Goal: Task Accomplishment & Management: Complete application form

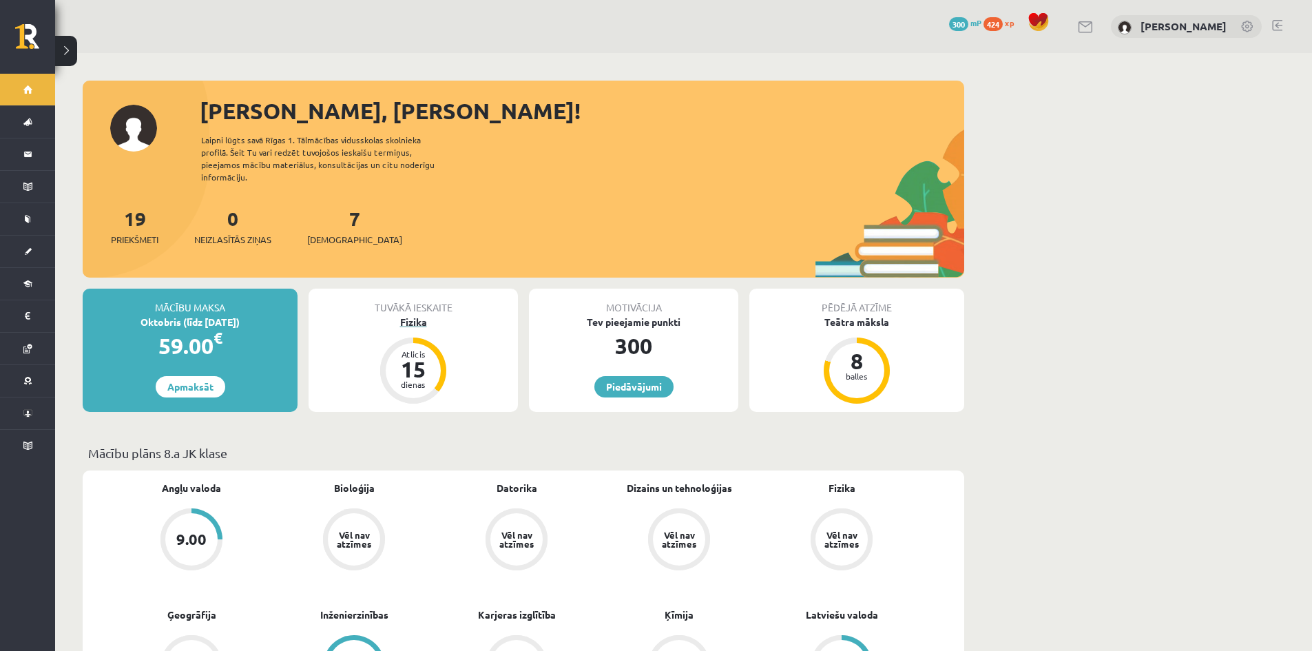
click at [408, 315] on div "Fizika" at bounding box center [412, 322] width 209 height 14
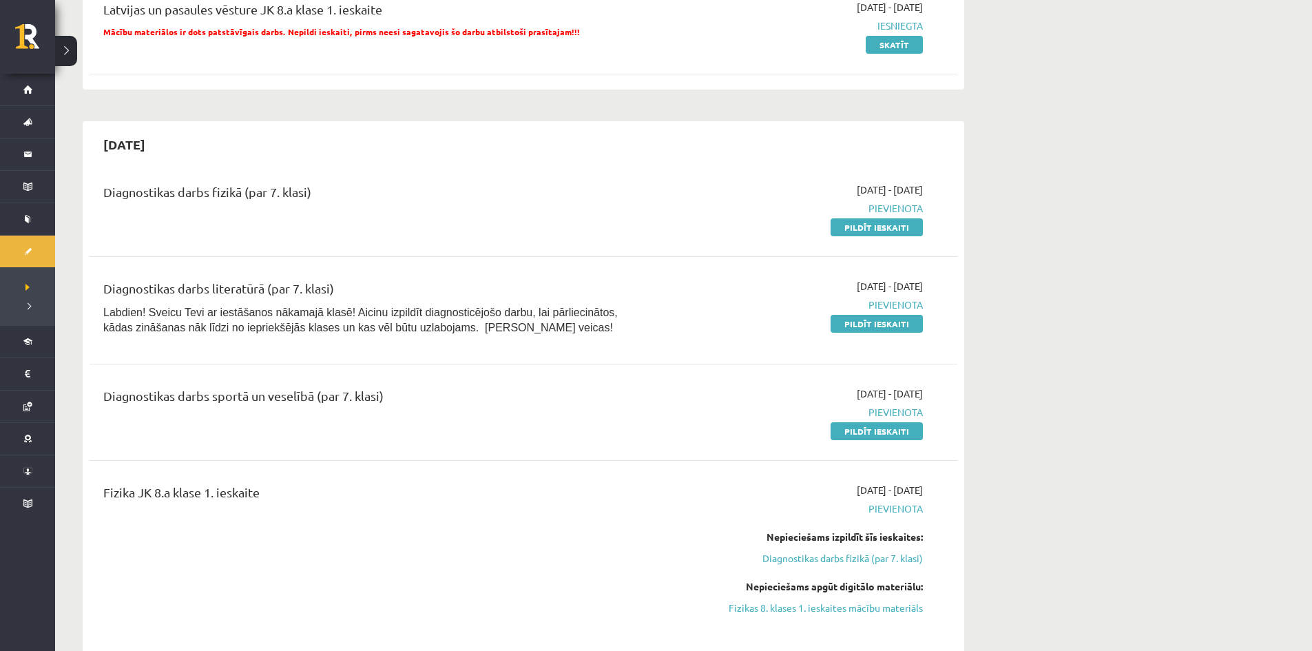
scroll to position [344, 0]
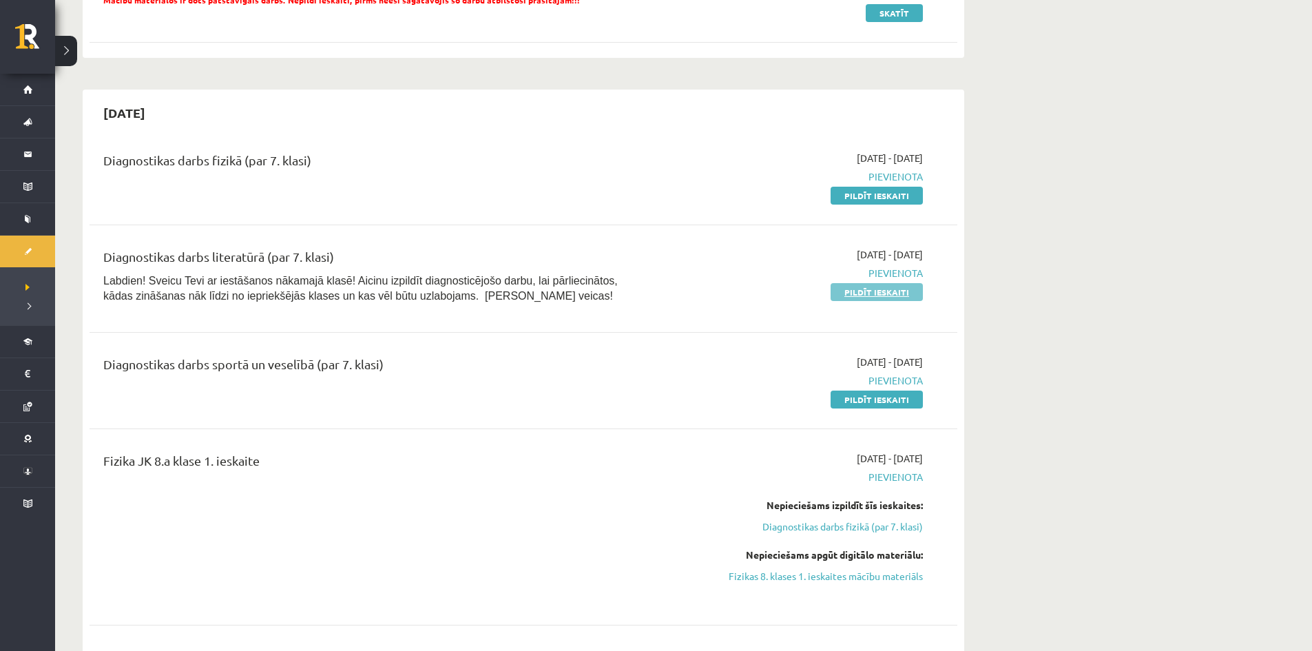
click at [857, 294] on link "Pildīt ieskaiti" at bounding box center [876, 292] width 92 height 18
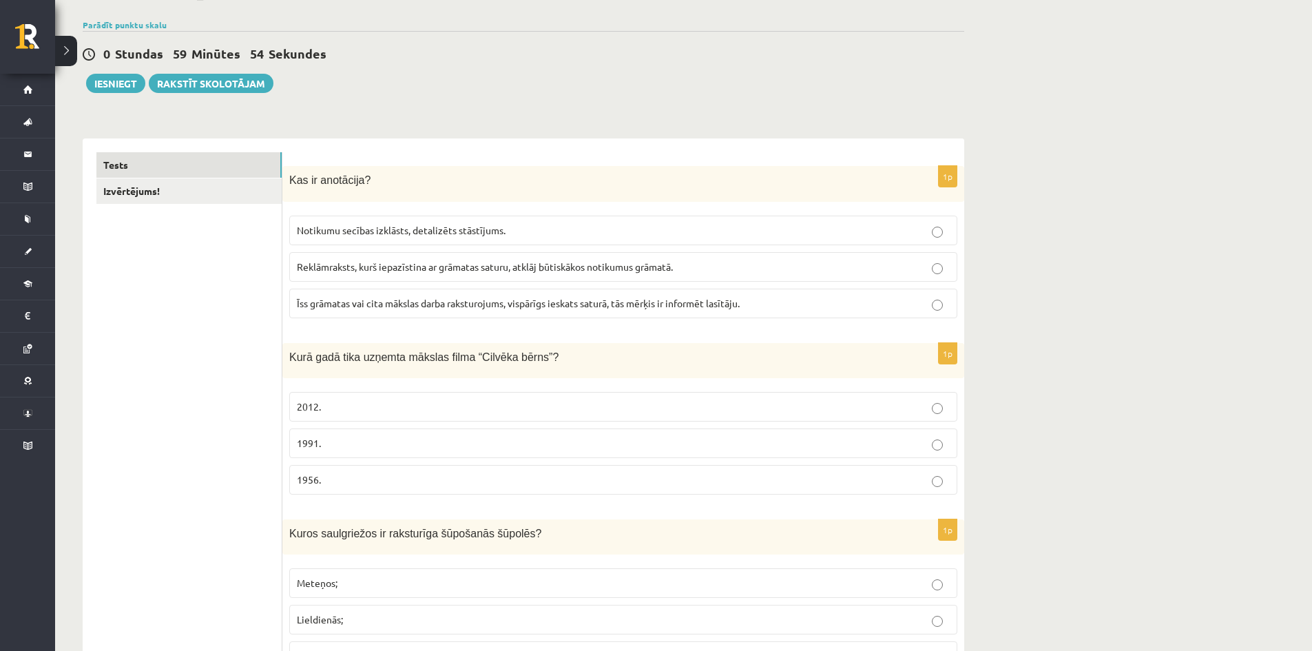
scroll to position [138, 0]
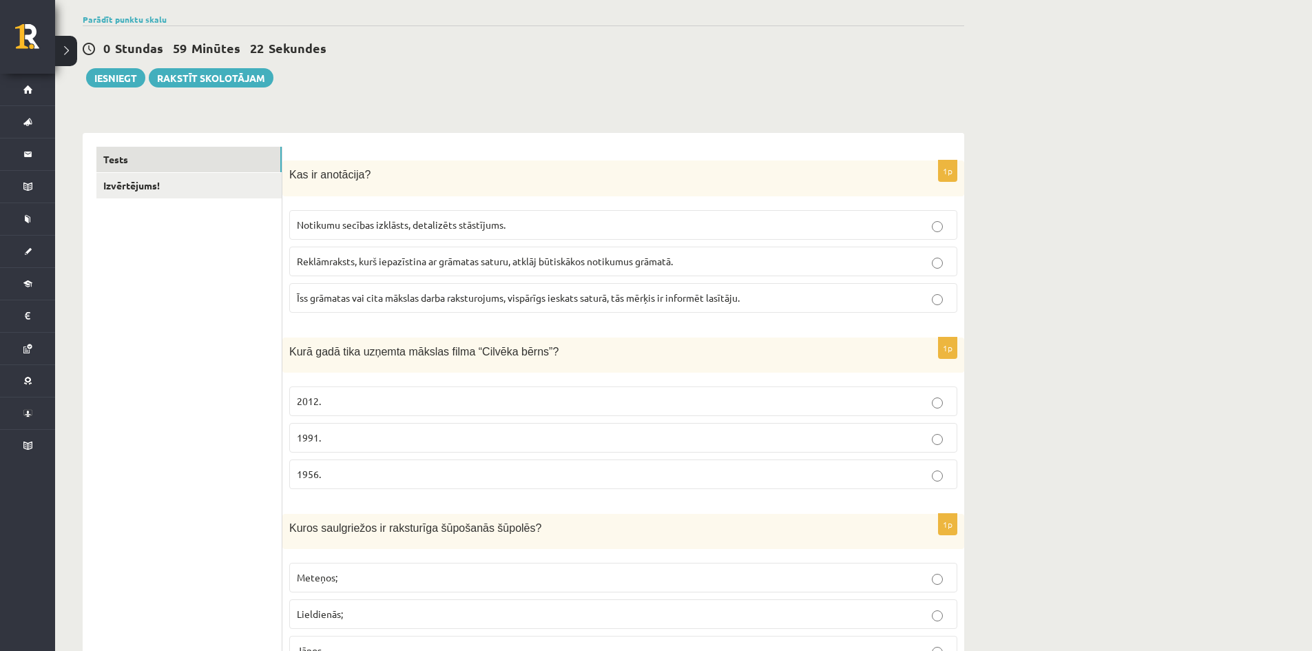
click at [929, 291] on p "Īss grāmatas vai cita mākslas darba raksturojums, vispārīgs ieskats saturā, tās…" at bounding box center [623, 298] width 653 height 14
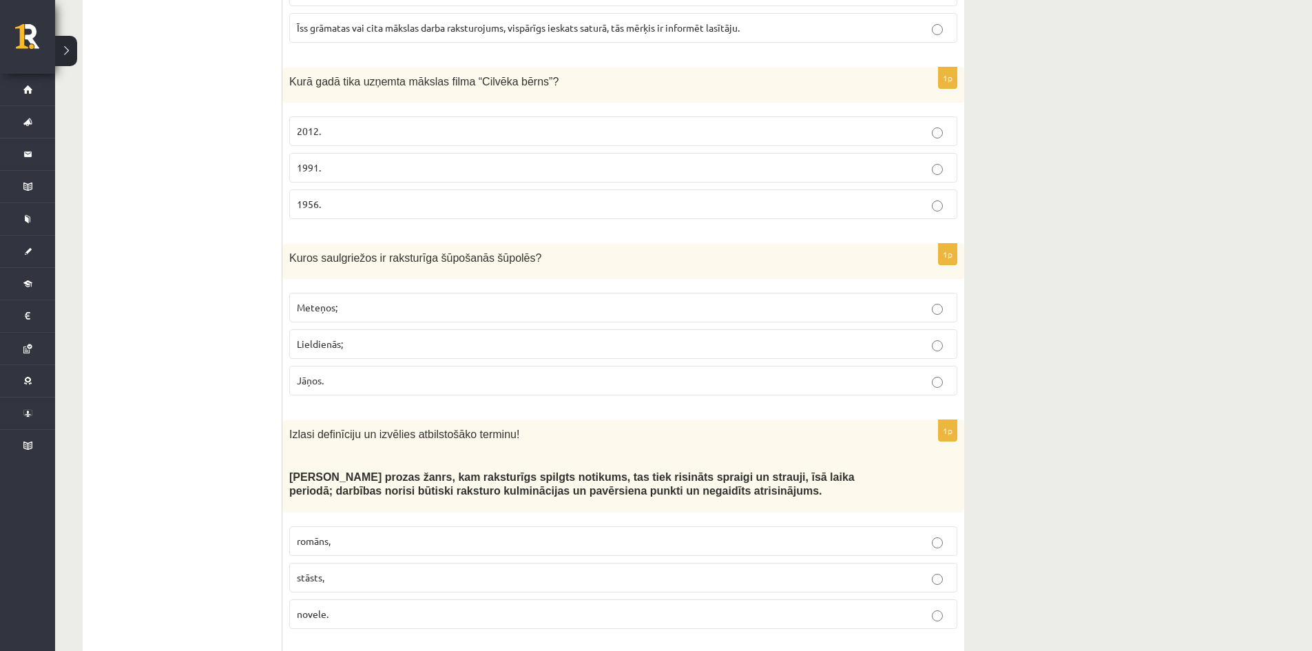
scroll to position [413, 0]
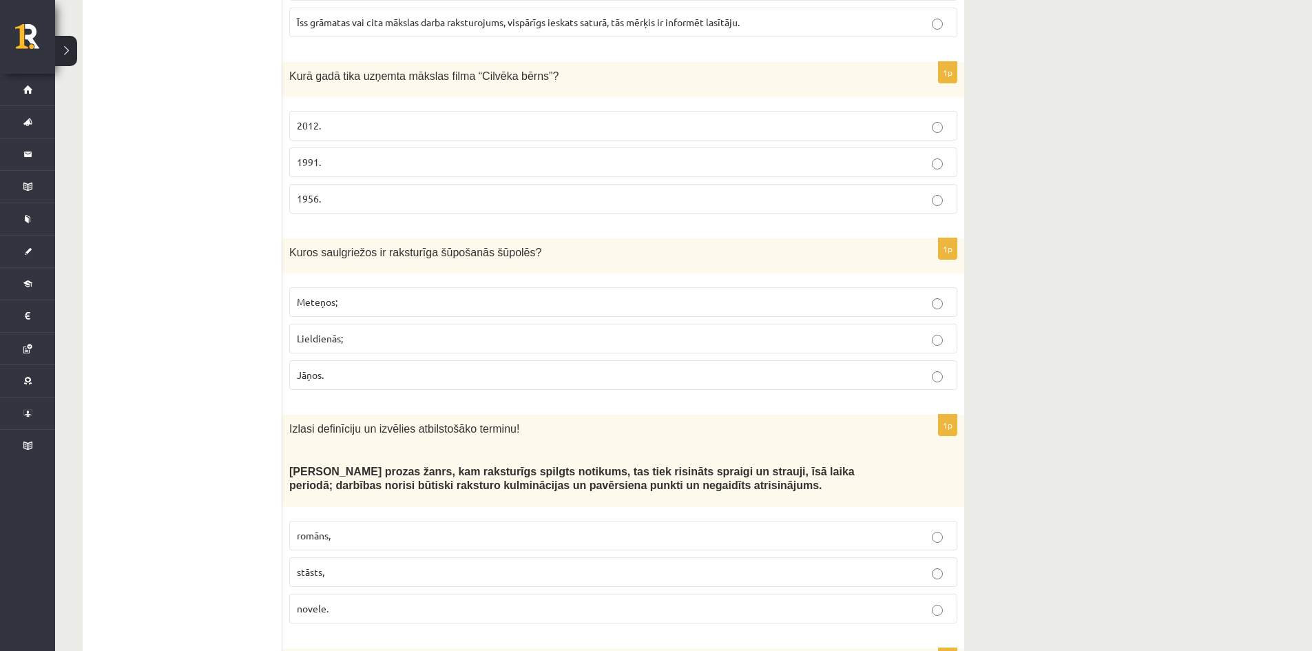
click at [942, 324] on label "Lieldienās;" at bounding box center [623, 339] width 668 height 30
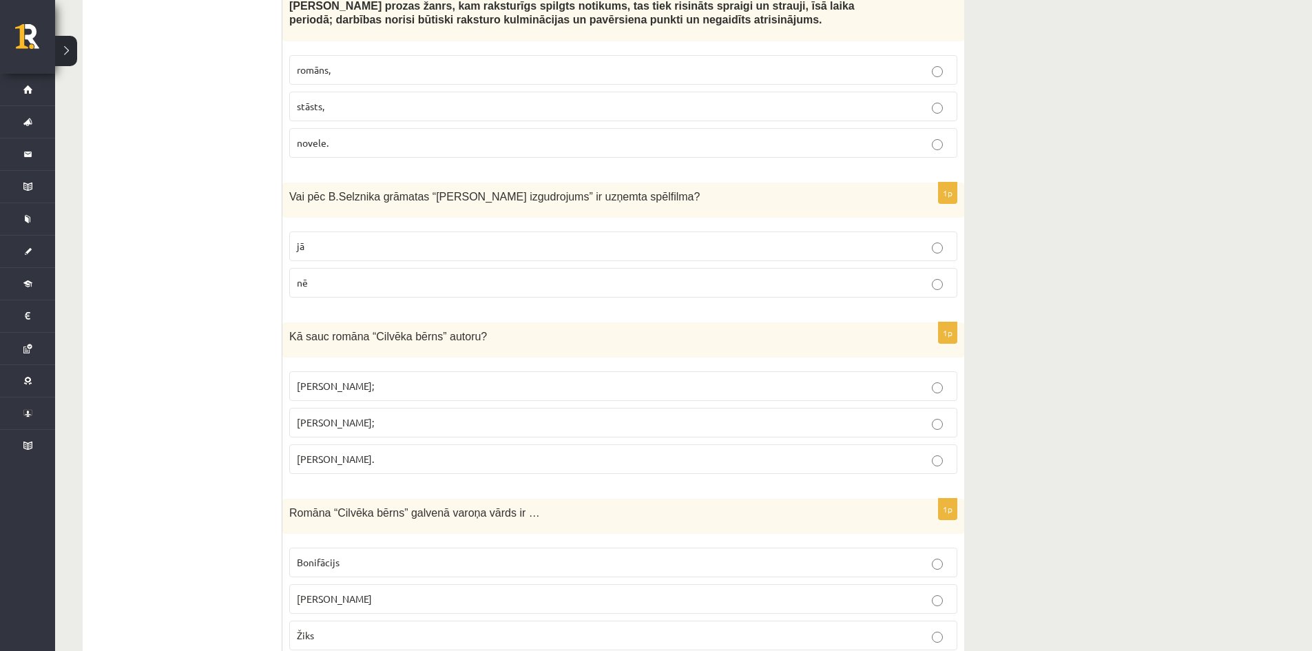
scroll to position [895, 0]
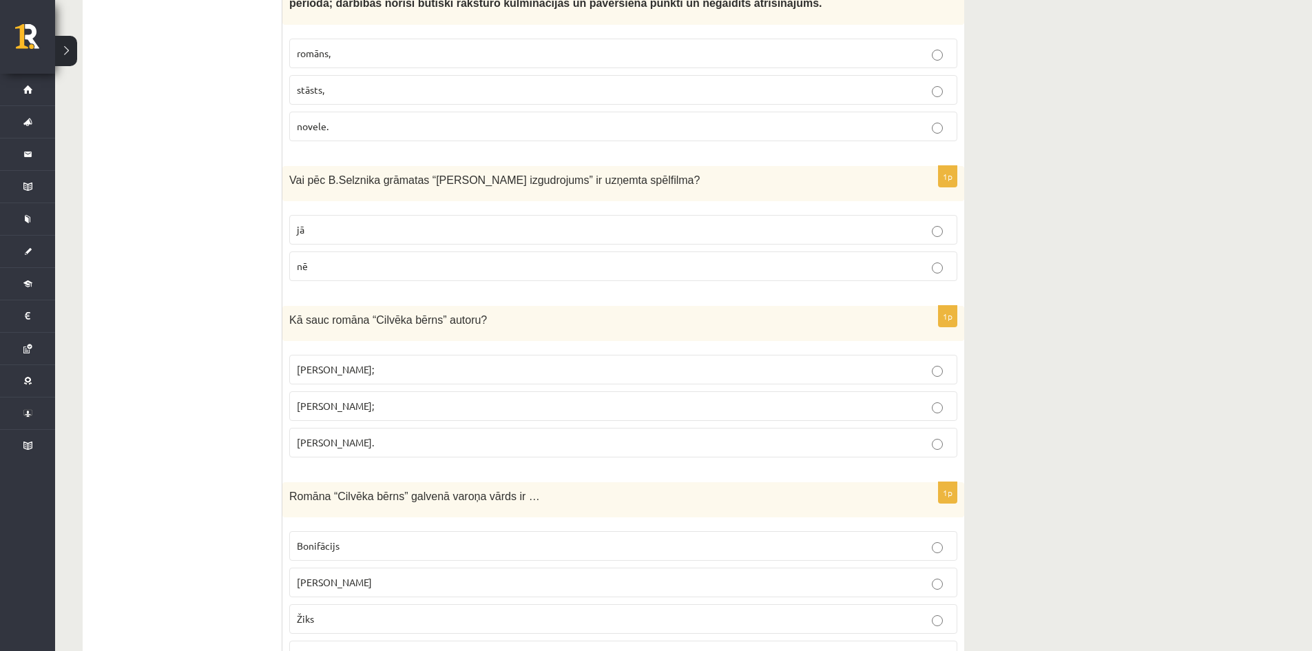
click at [928, 399] on p "Jānis Klīdzējs;" at bounding box center [623, 406] width 653 height 14
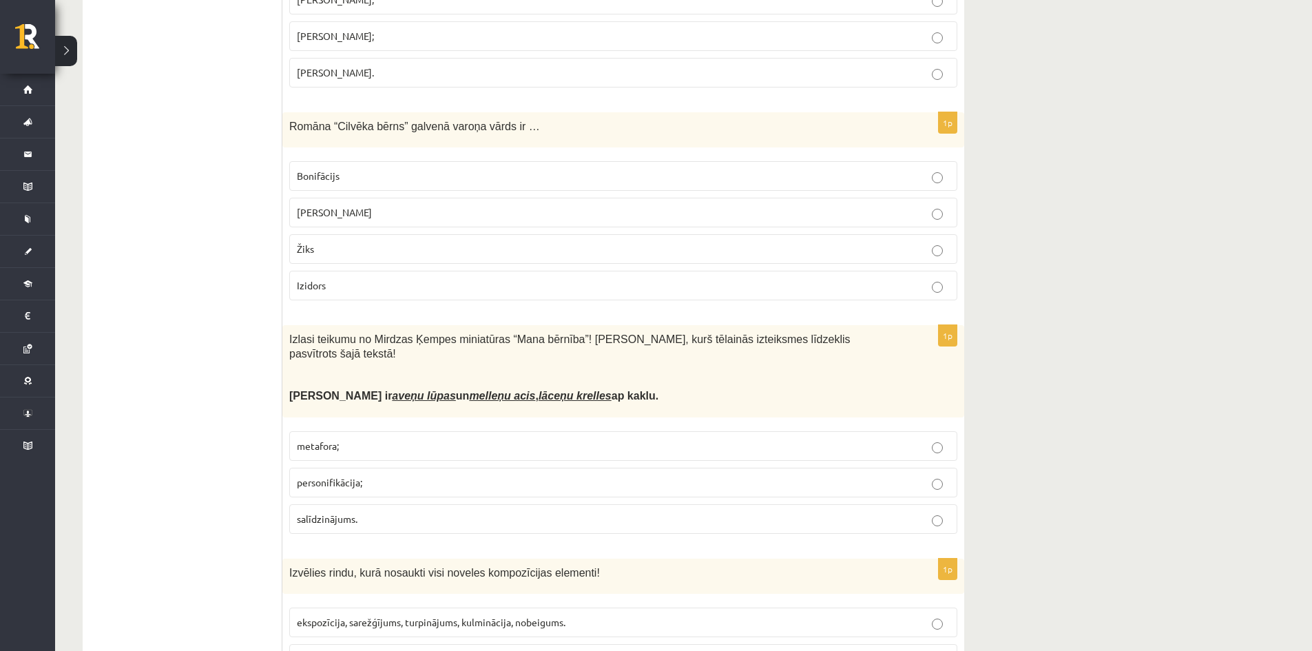
scroll to position [1308, 0]
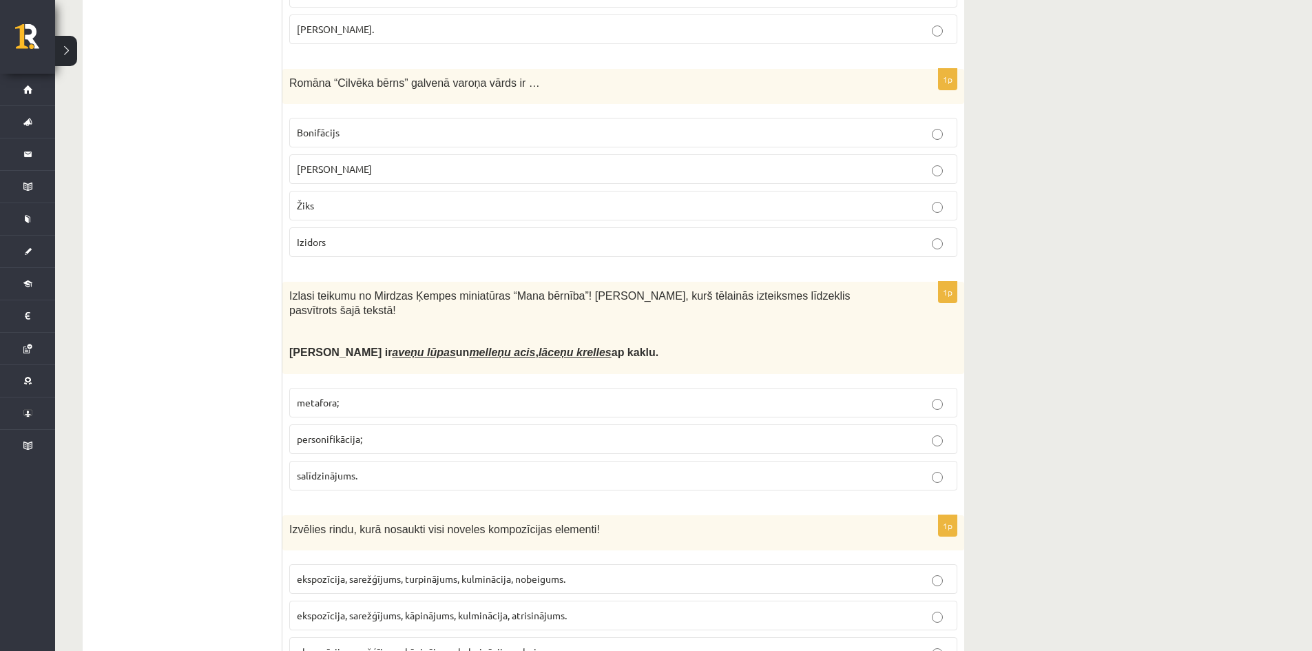
click at [926, 395] on p "metafora;" at bounding box center [623, 402] width 653 height 14
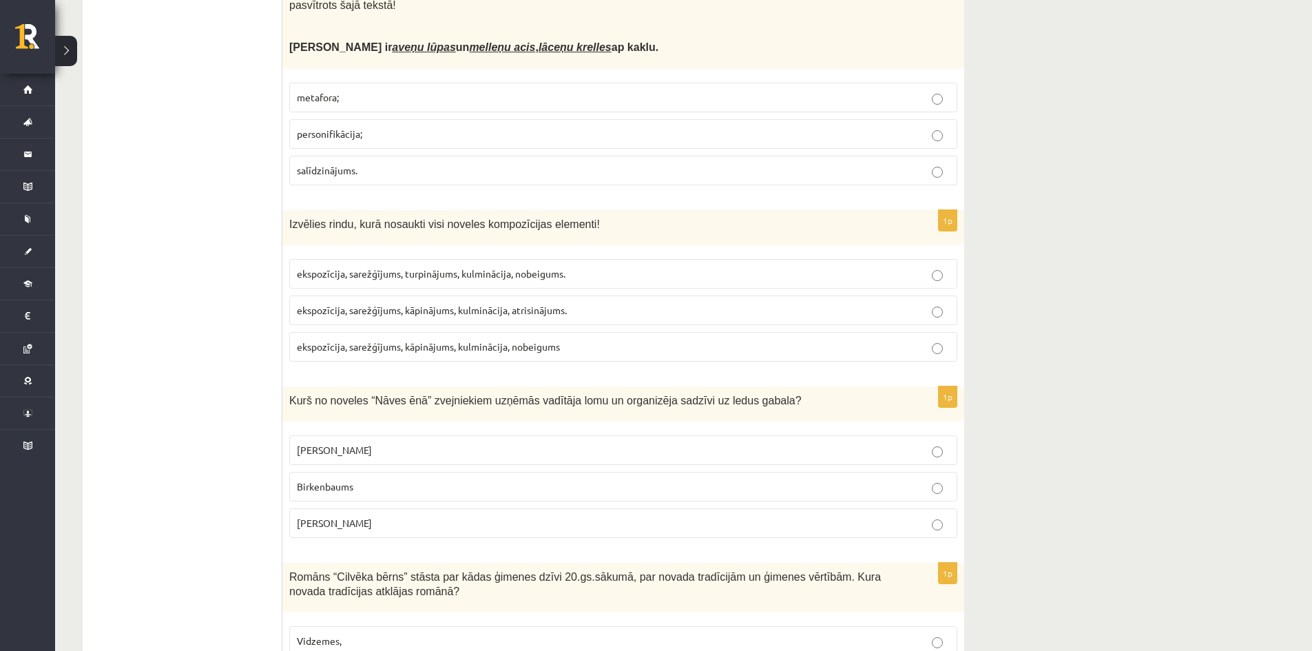
scroll to position [1653, 0]
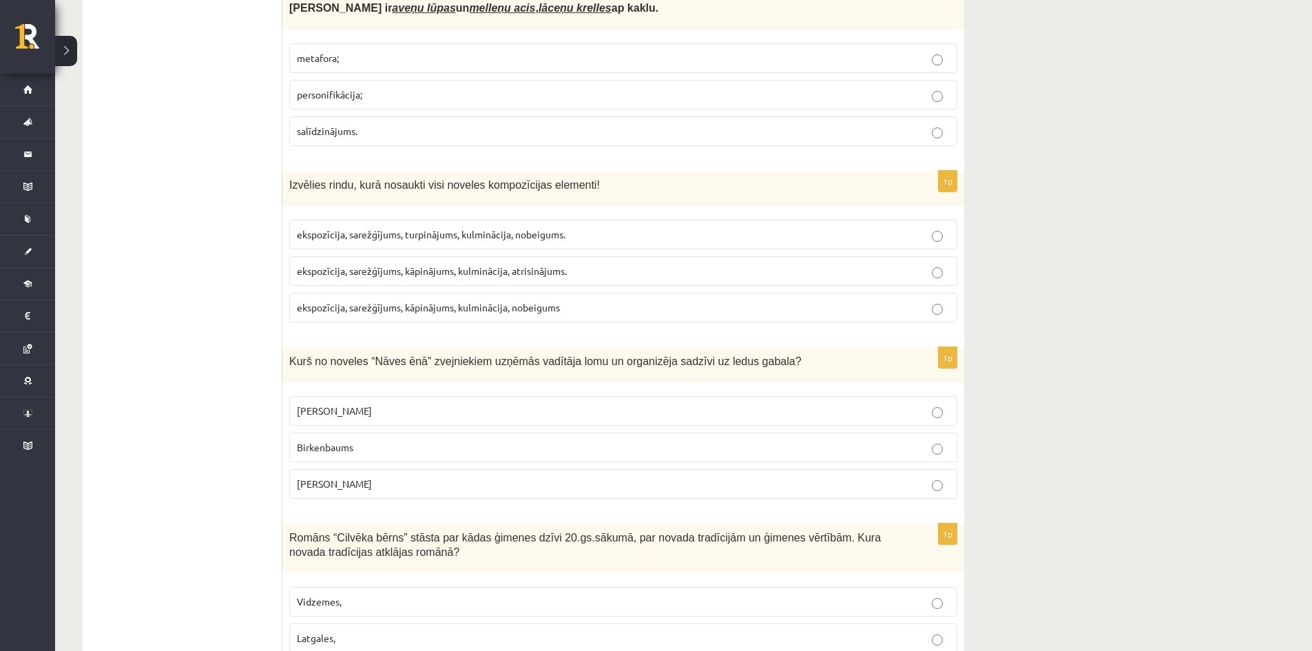
click at [936, 432] on label "Birkenbaums" at bounding box center [623, 447] width 668 height 30
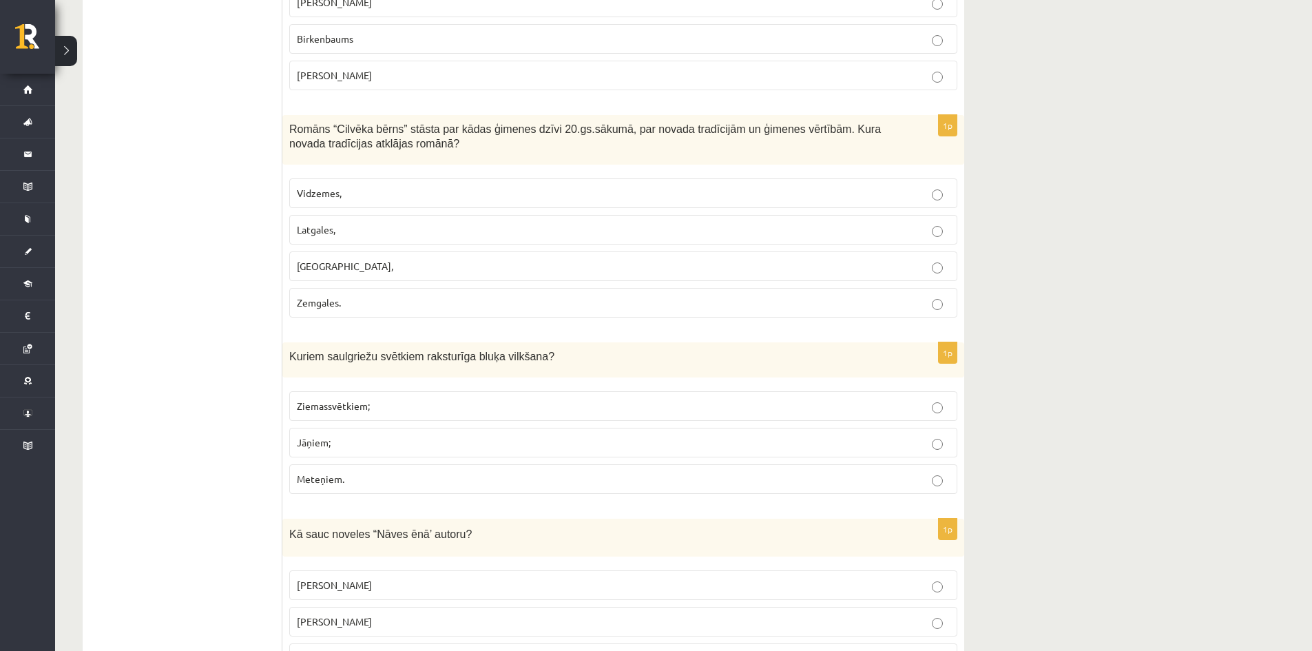
scroll to position [2066, 0]
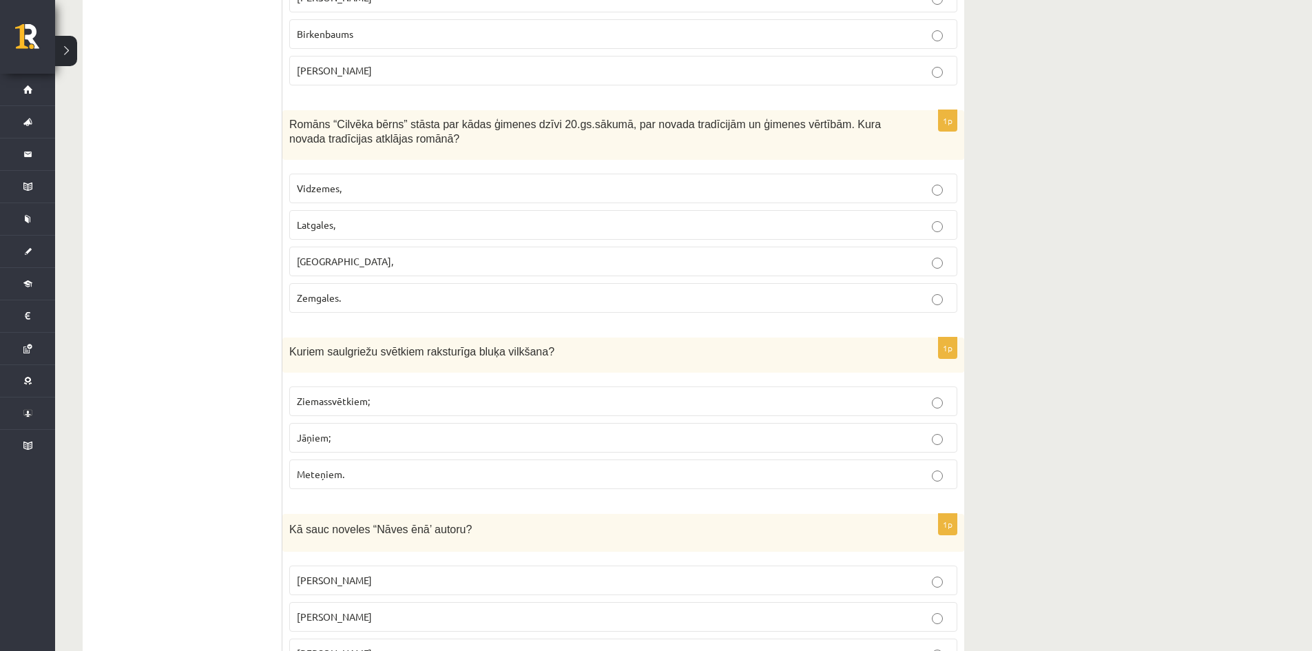
click at [935, 459] on label "Meteņiem." at bounding box center [623, 474] width 668 height 30
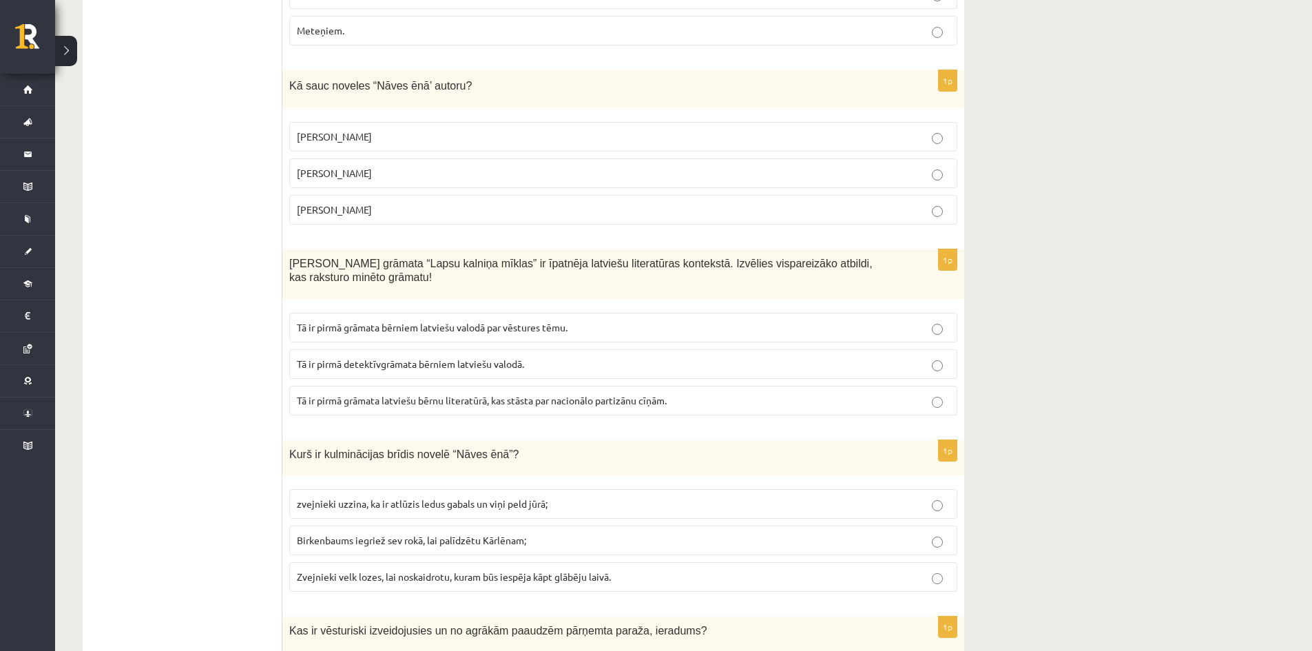
scroll to position [2617, 0]
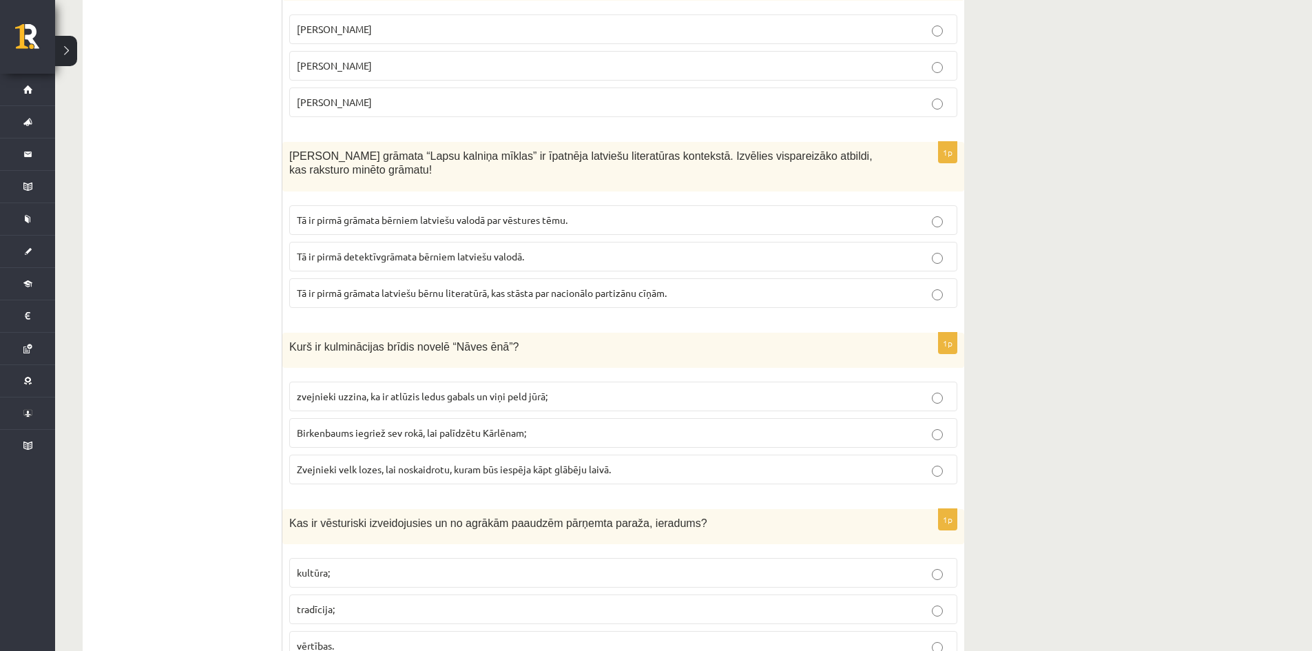
click at [922, 462] on p "Zvejnieki velk lozes, lai noskaidrotu, kuram būs iespēja kāpt glābēju laivā." at bounding box center [623, 469] width 653 height 14
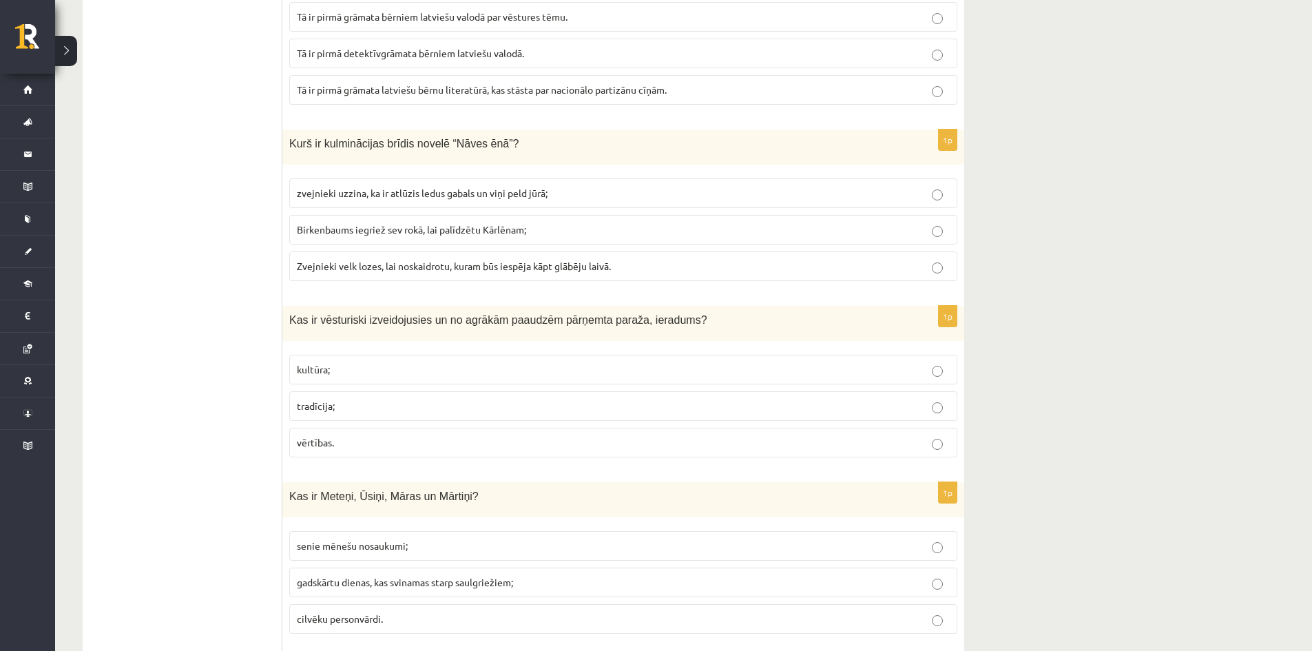
scroll to position [2823, 0]
click at [893, 395] on p "tradīcija;" at bounding box center [623, 402] width 653 height 14
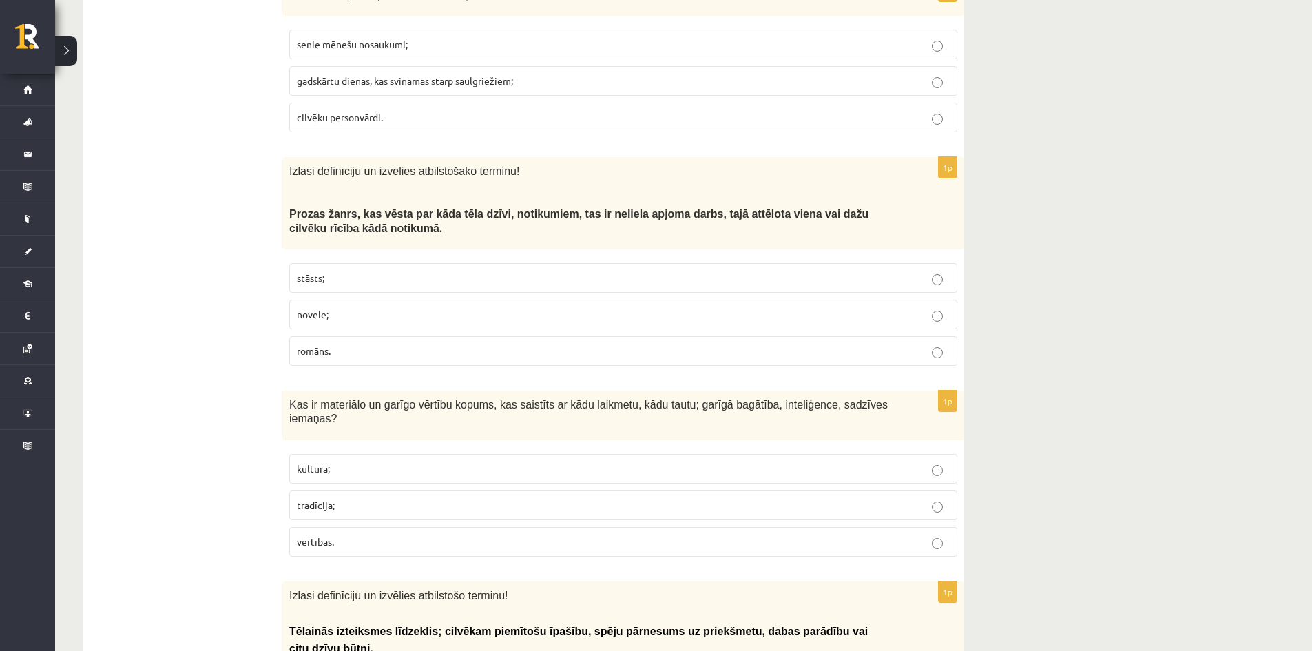
scroll to position [3374, 0]
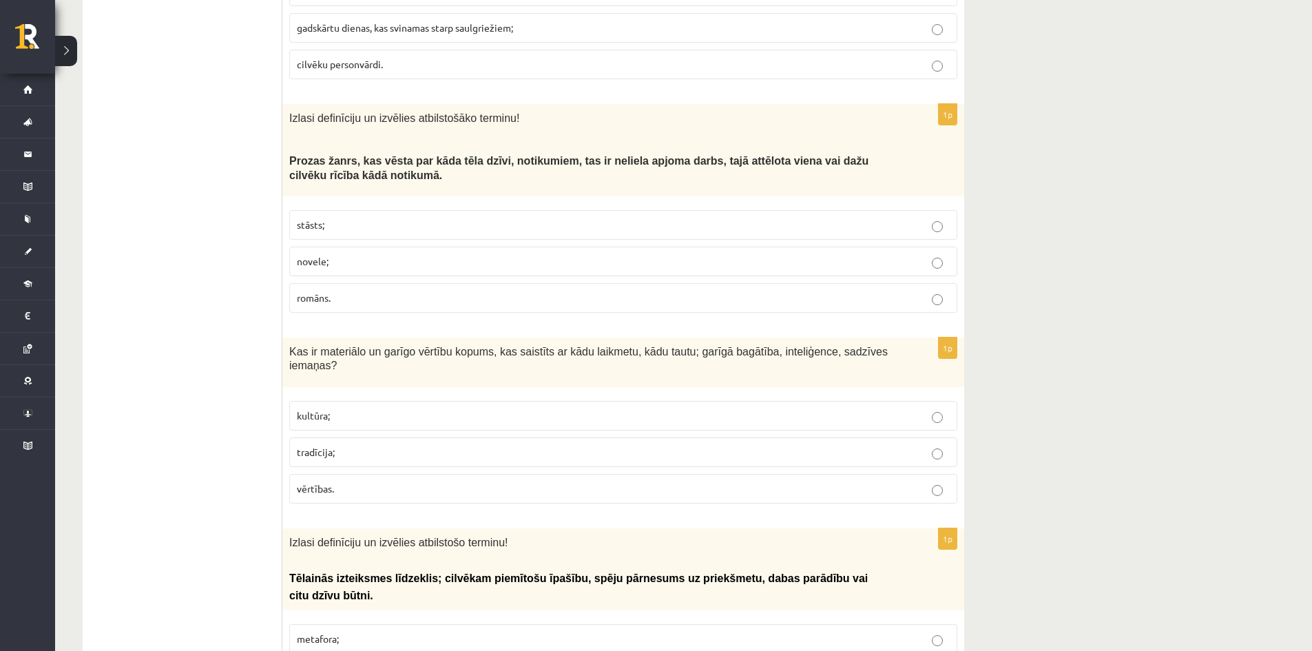
click at [844, 408] on p "kultūra;" at bounding box center [623, 415] width 653 height 14
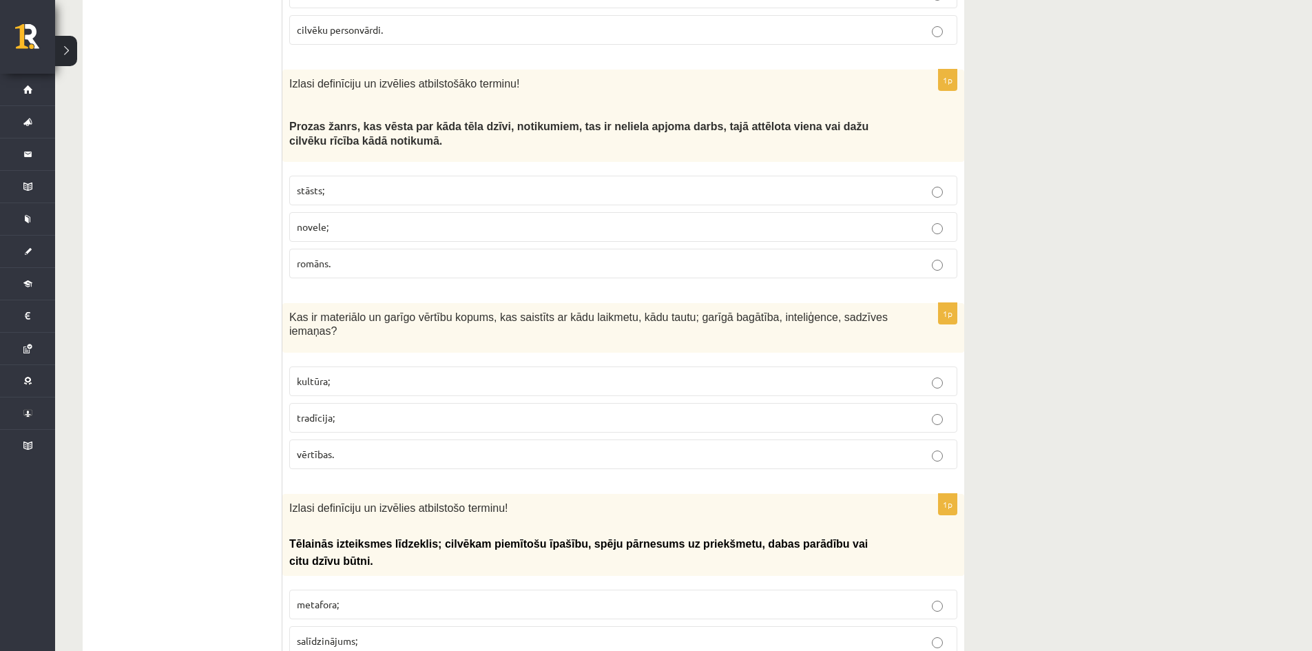
scroll to position [3581, 0]
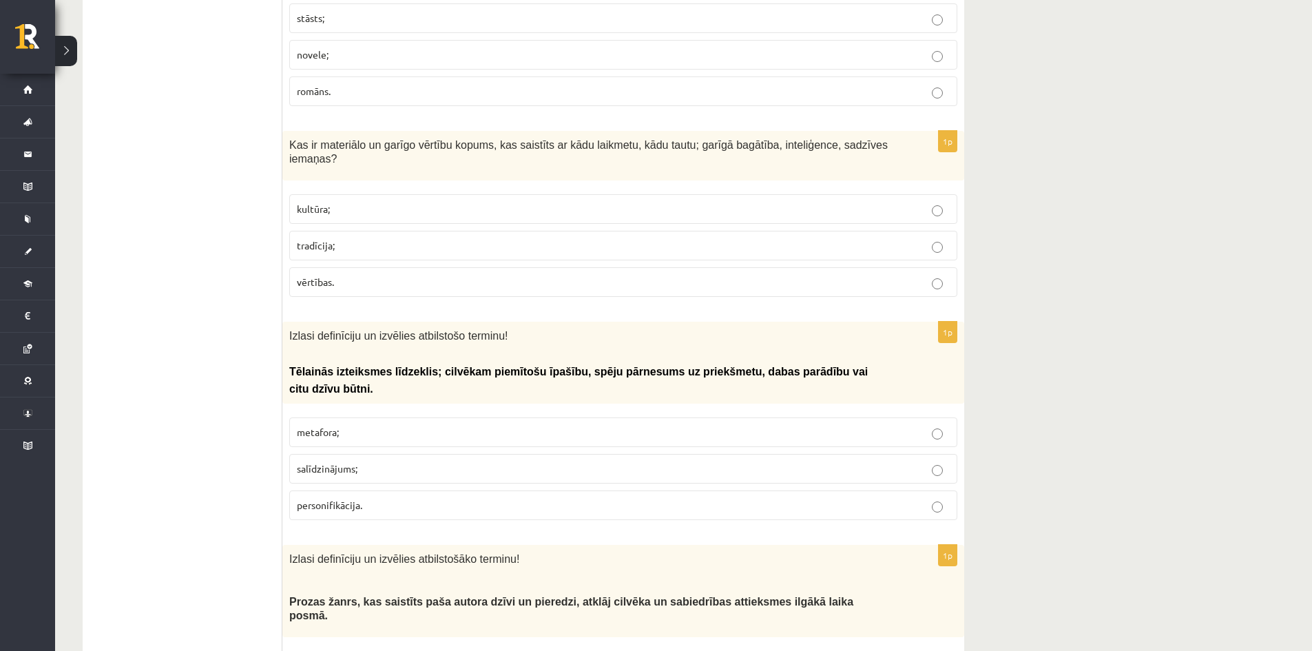
click at [874, 498] on p "personifikācija." at bounding box center [623, 505] width 653 height 14
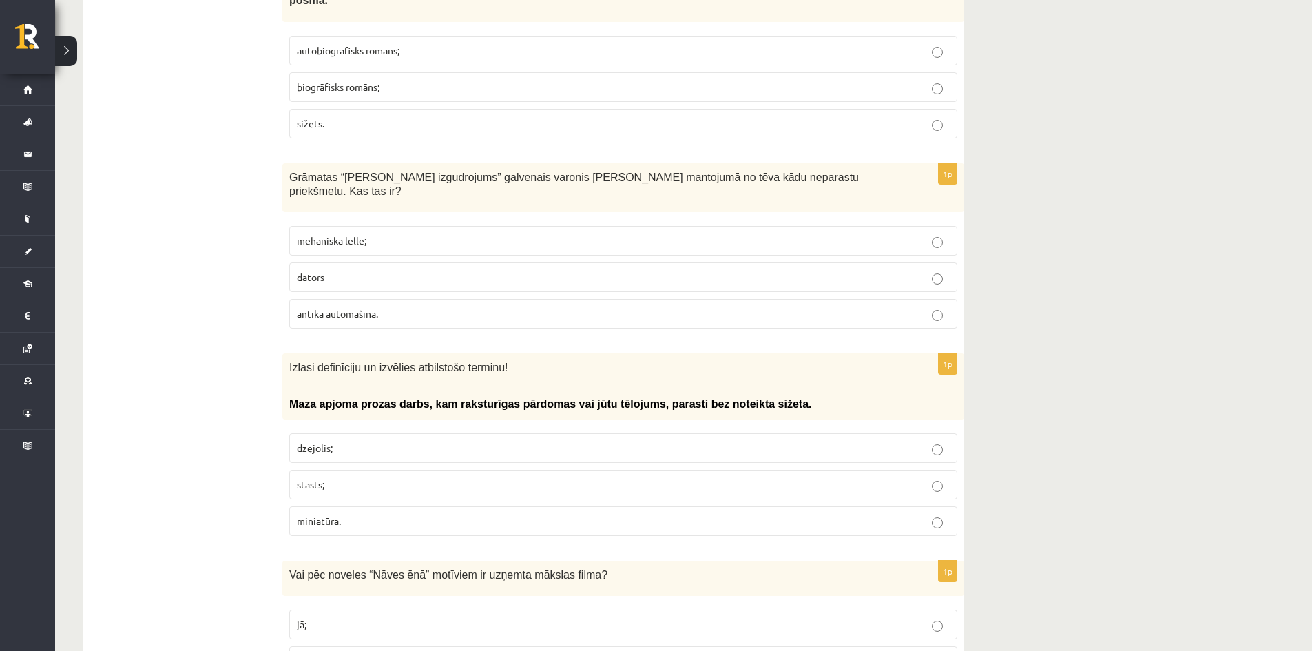
scroll to position [4200, 0]
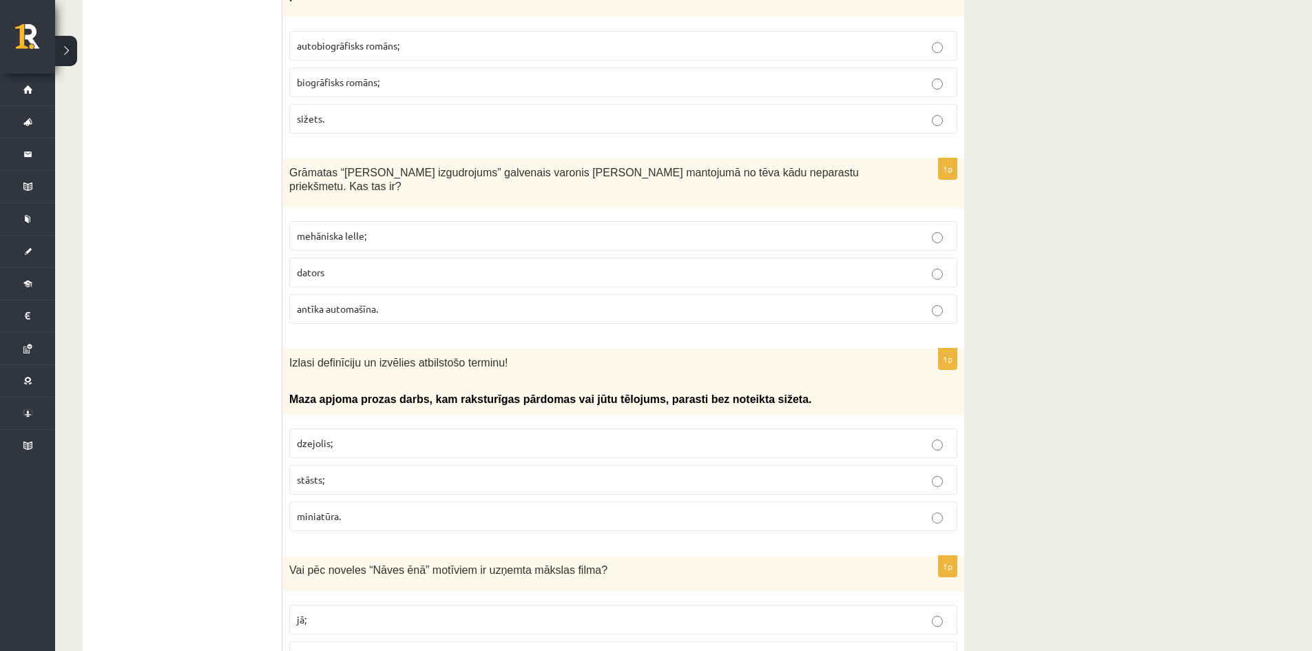
click at [910, 509] on p "miniatūra." at bounding box center [623, 516] width 653 height 14
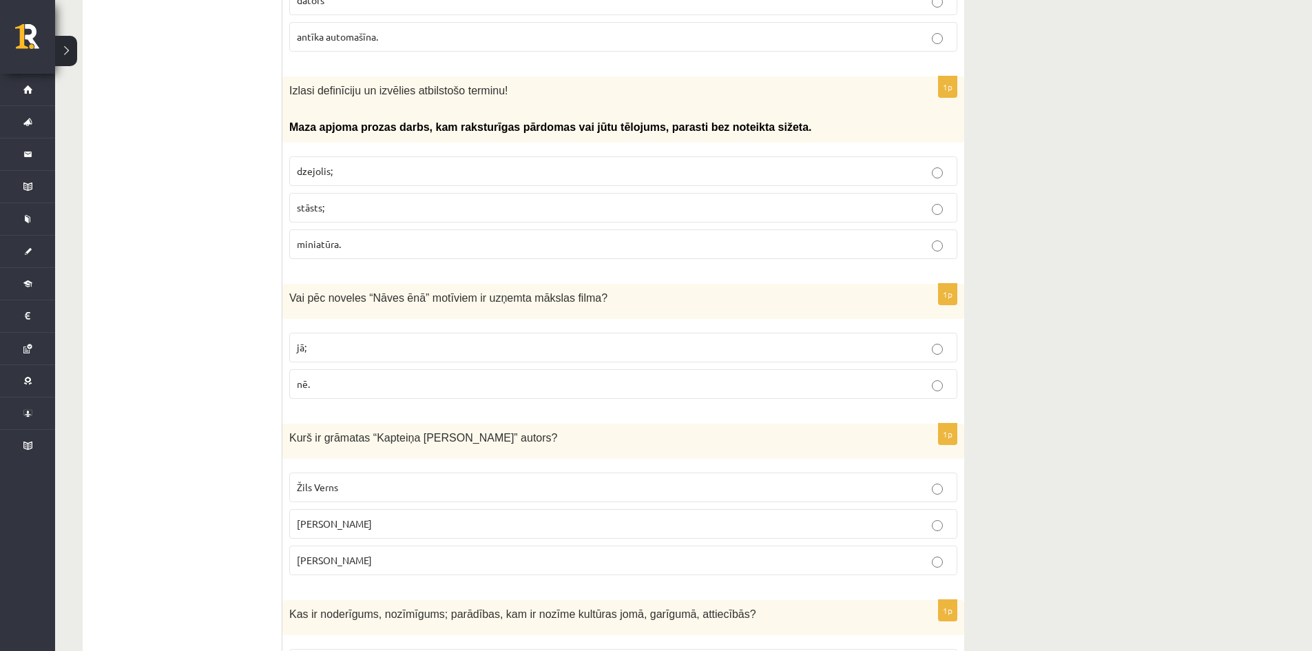
scroll to position [4476, 0]
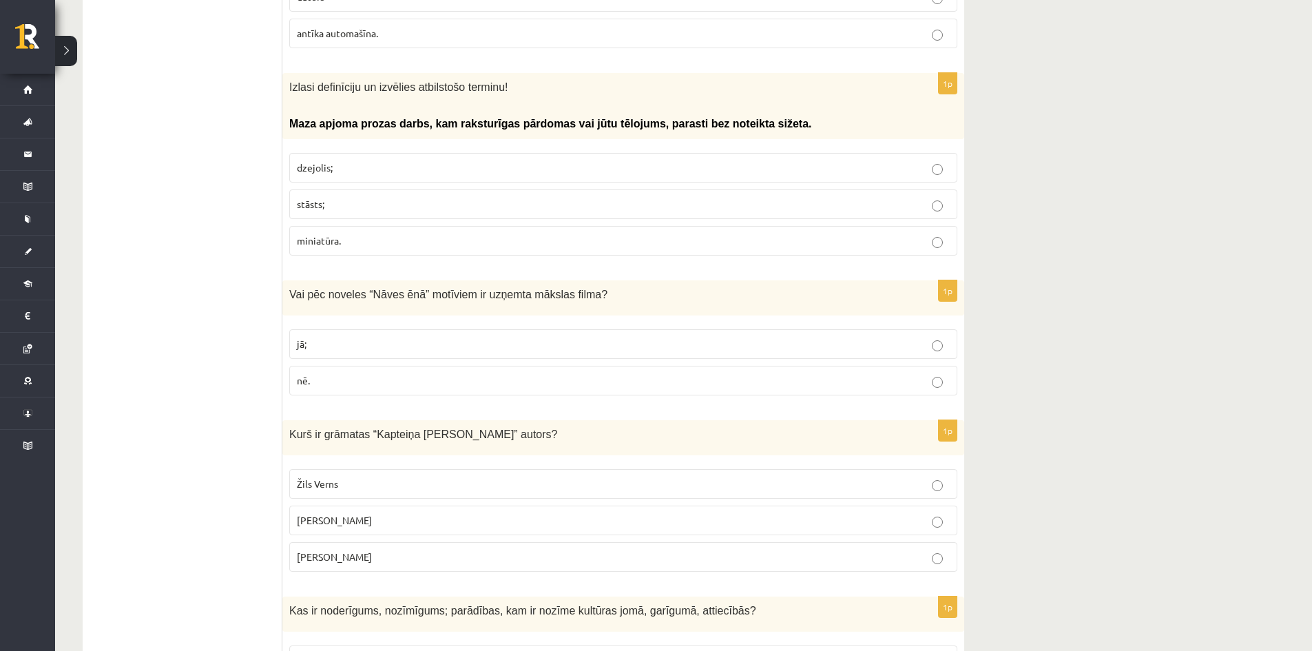
click at [939, 469] on label "Žils Verns" at bounding box center [623, 484] width 668 height 30
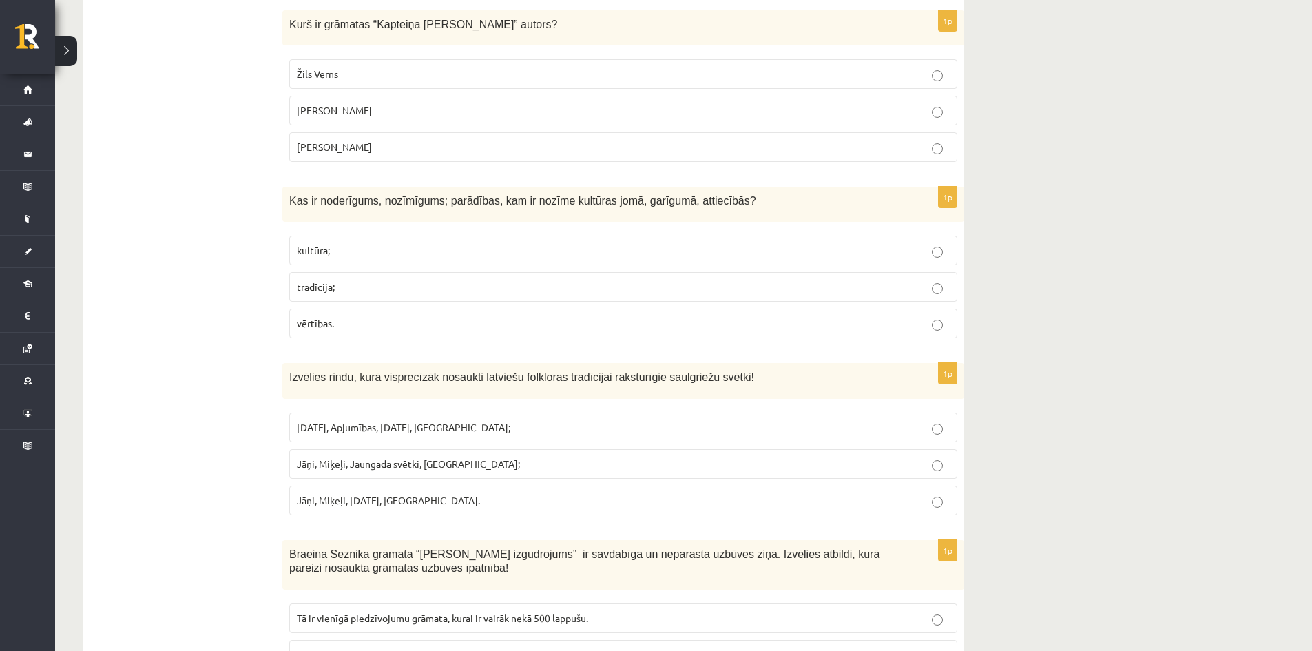
scroll to position [4889, 0]
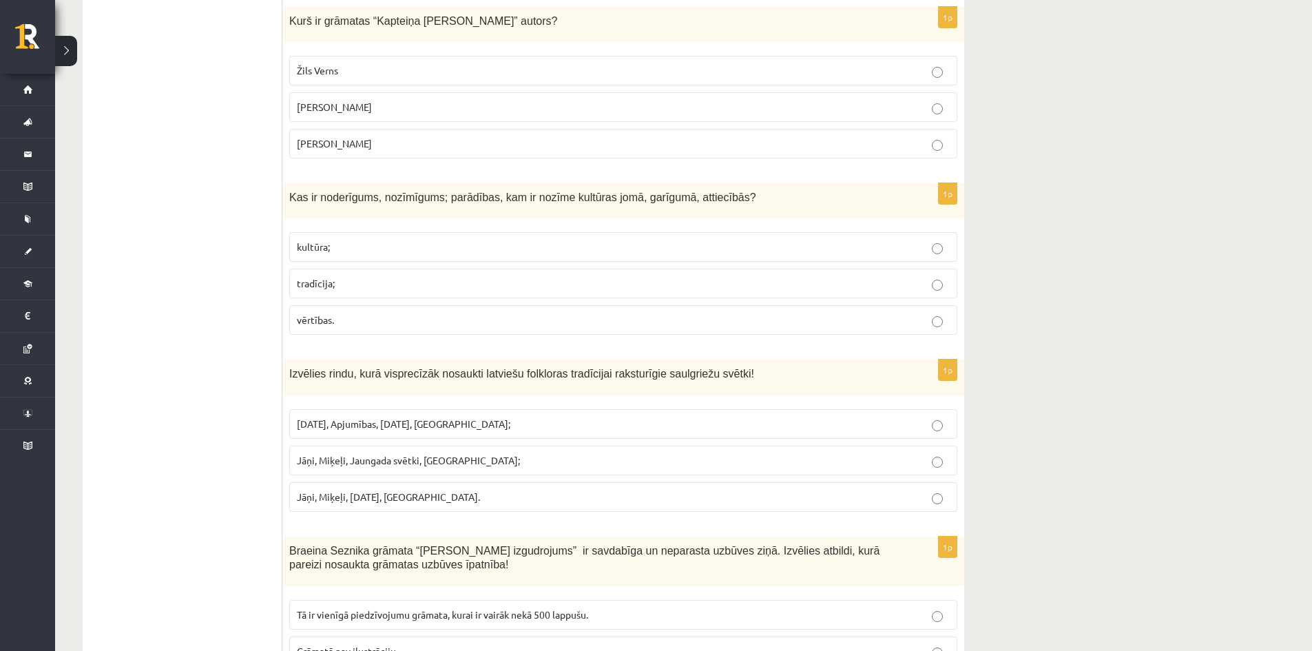
click at [929, 490] on p "Jāņi, Miķeļi, Ziemassvētki, Lieldienas." at bounding box center [623, 497] width 653 height 14
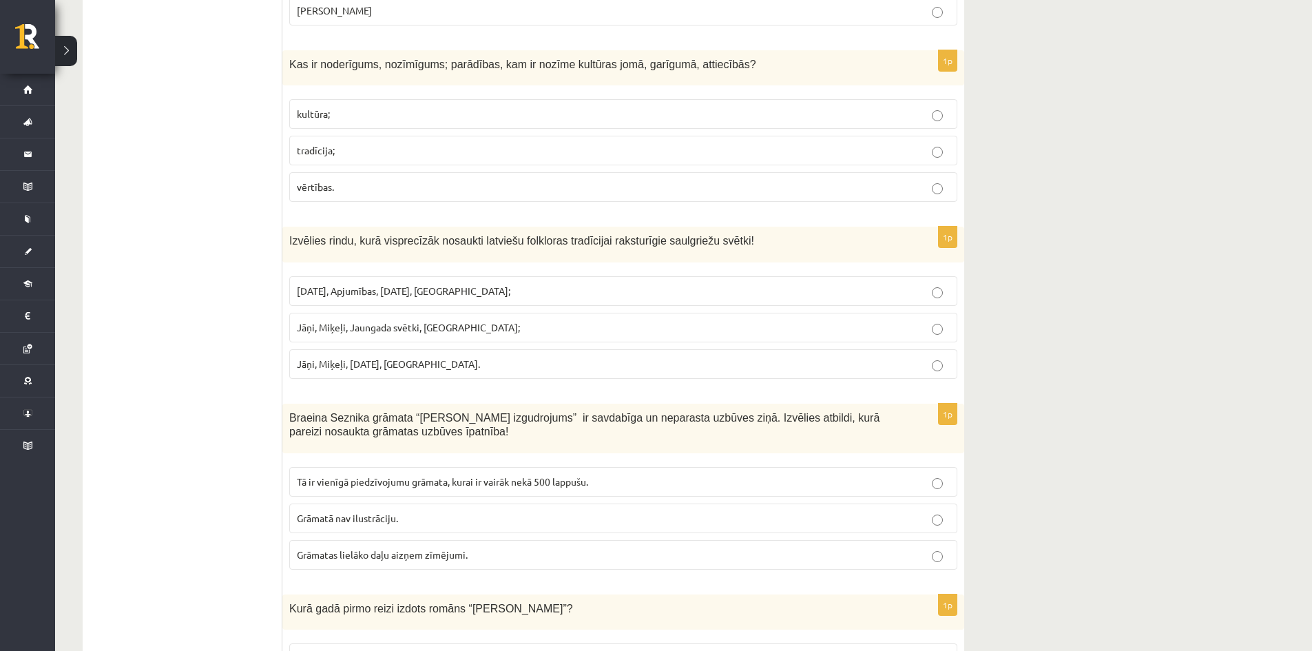
scroll to position [5026, 0]
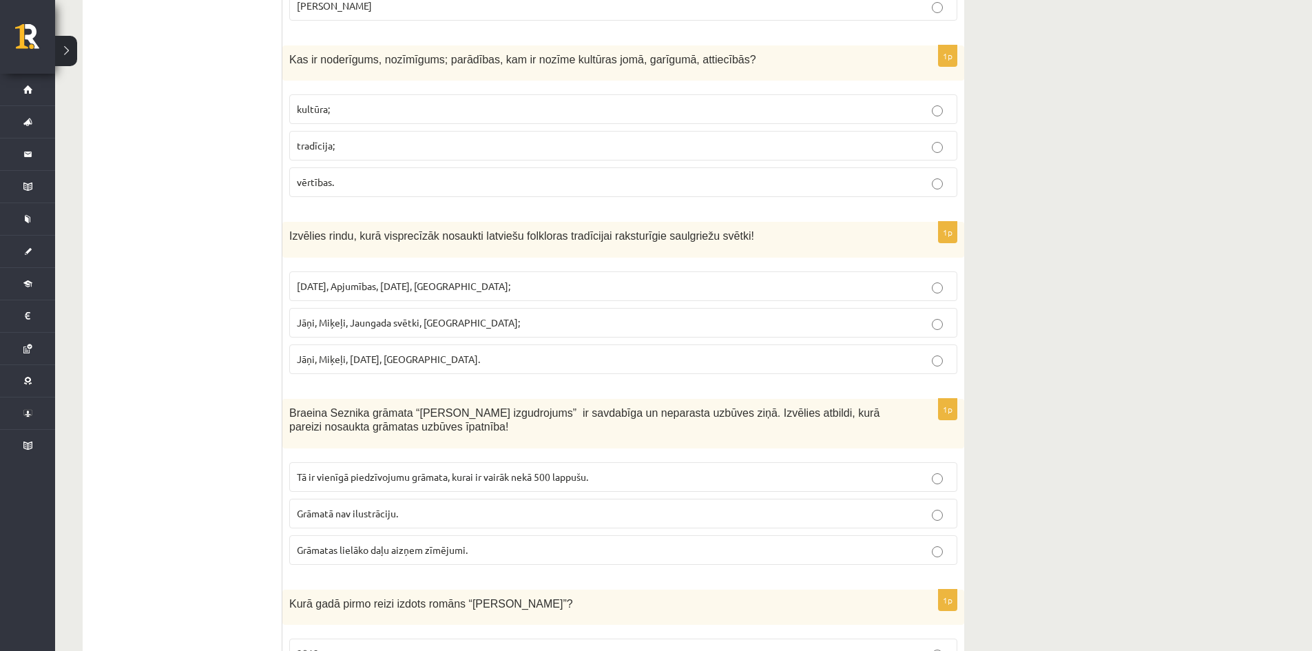
click at [943, 543] on p "Grāmatas lielāko daļu aizņem zīmējumi." at bounding box center [623, 550] width 653 height 14
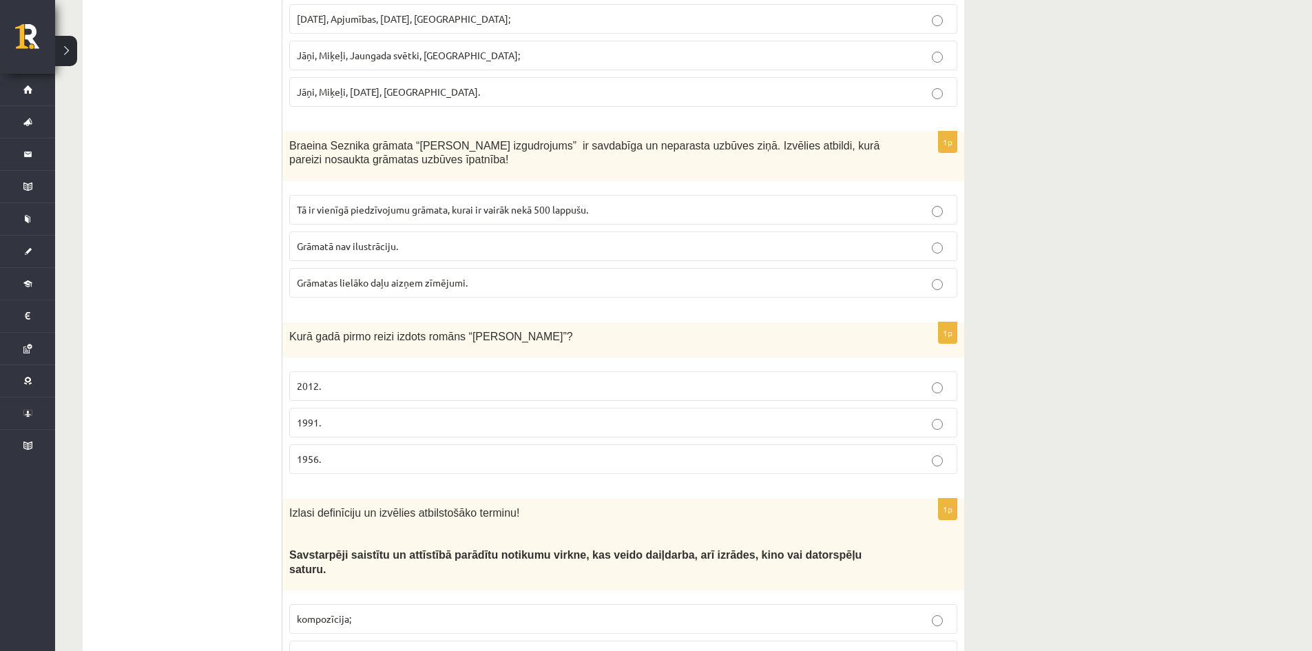
scroll to position [5298, 0]
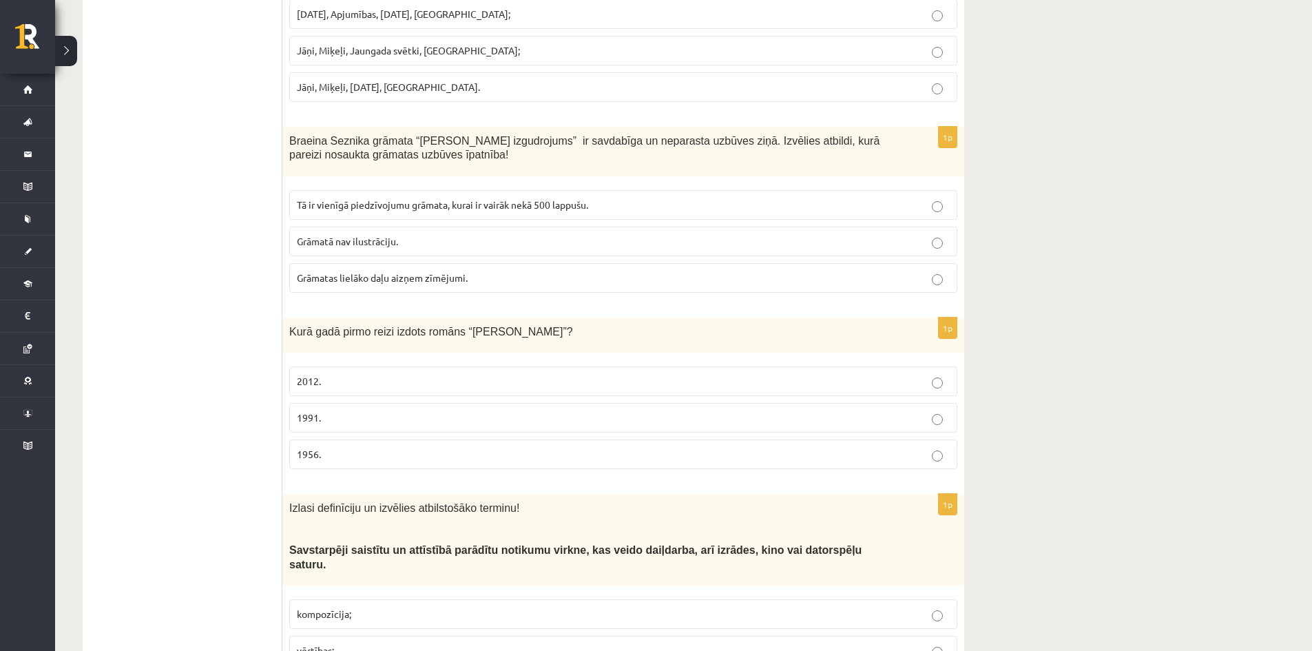
click at [921, 410] on p "1991." at bounding box center [623, 417] width 653 height 14
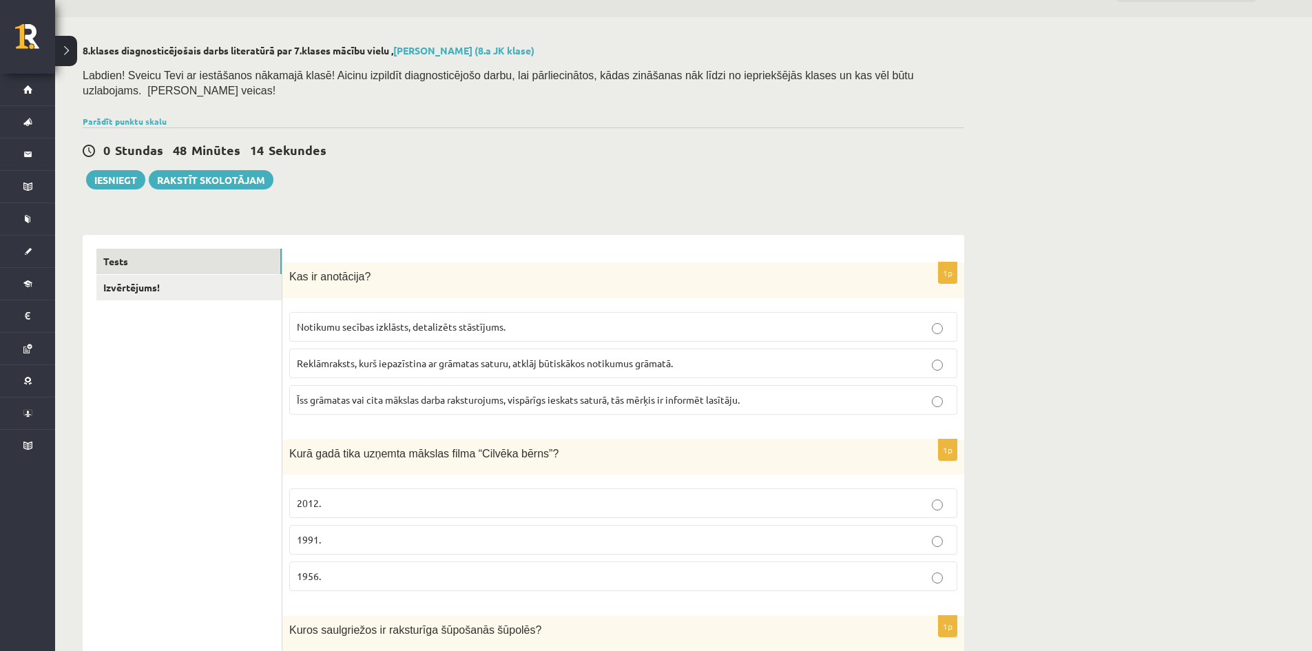
scroll to position [0, 0]
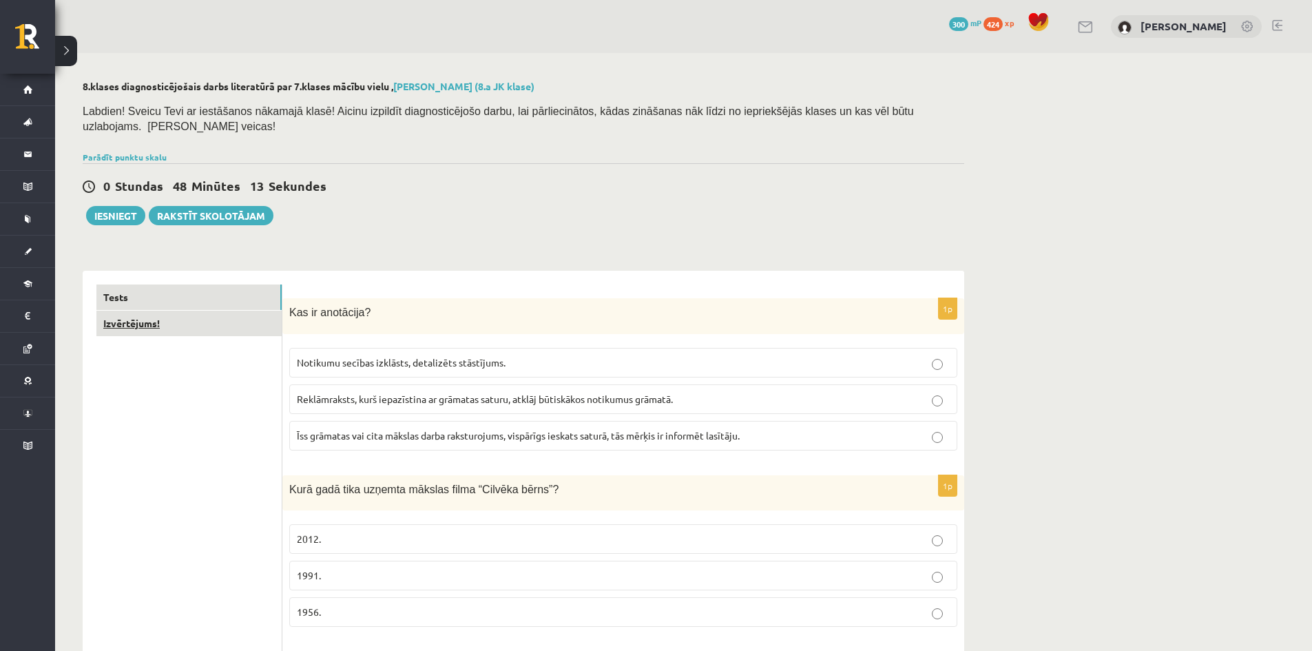
click at [194, 311] on link "Izvērtējums!" at bounding box center [188, 323] width 185 height 25
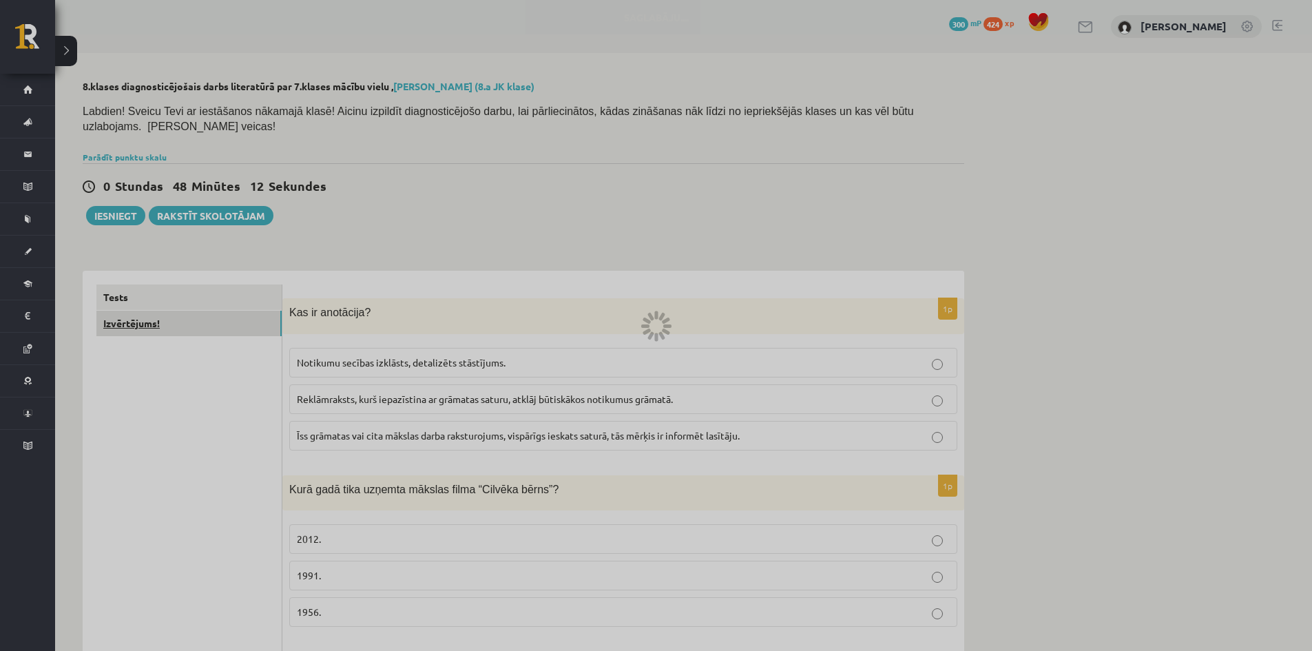
click at [194, 308] on div at bounding box center [656, 325] width 1312 height 651
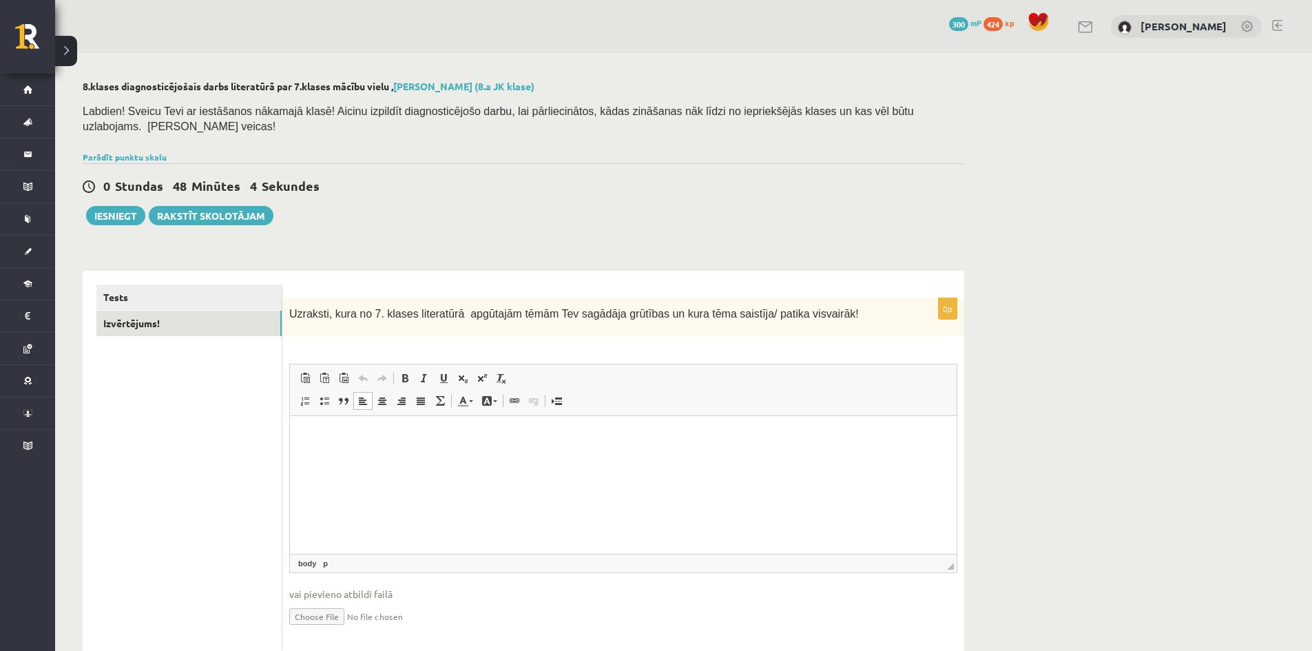
click at [306, 443] on p "Визуальный текстовый редактор, wiswyg-editor-user-answer-47024897486500" at bounding box center [623, 437] width 639 height 14
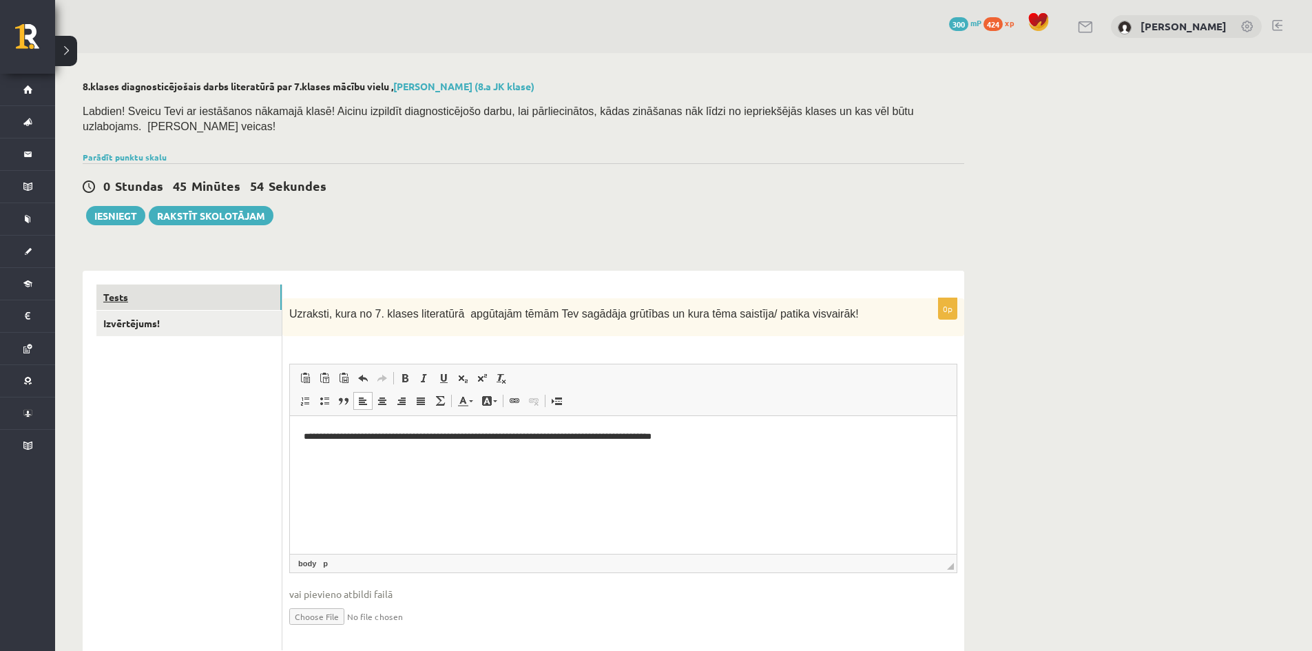
click at [200, 284] on link "Tests" at bounding box center [188, 296] width 185 height 25
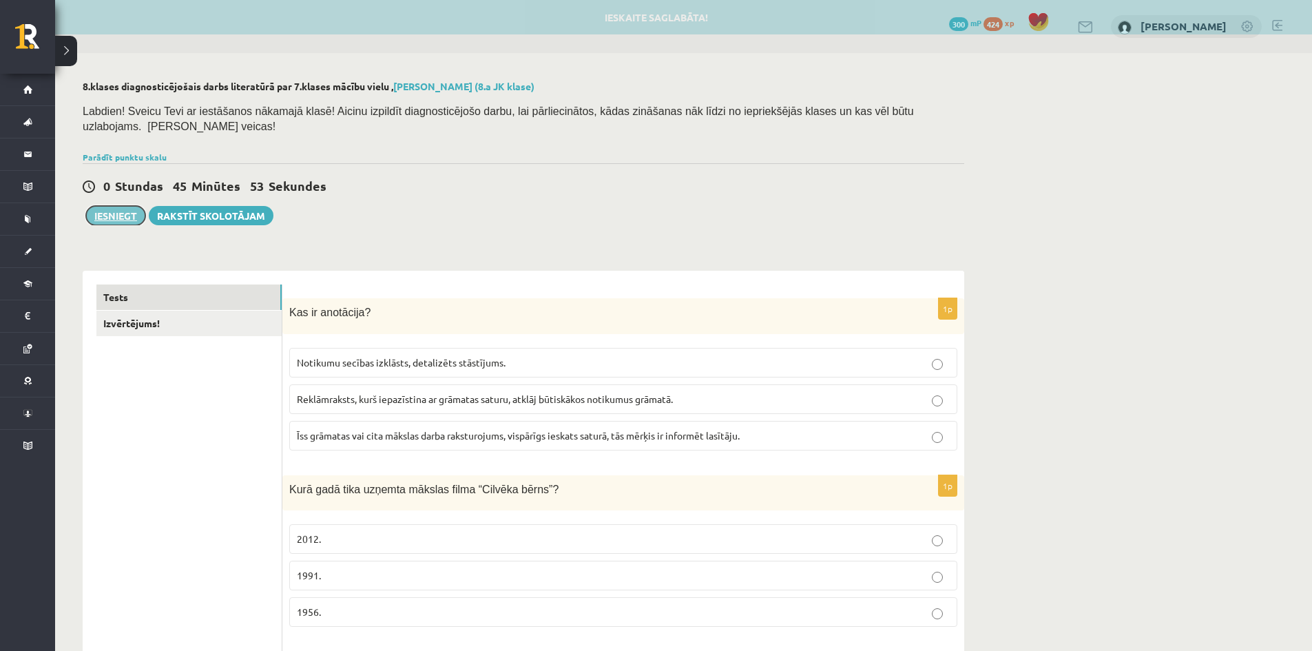
click at [109, 206] on button "Iesniegt" at bounding box center [115, 215] width 59 height 19
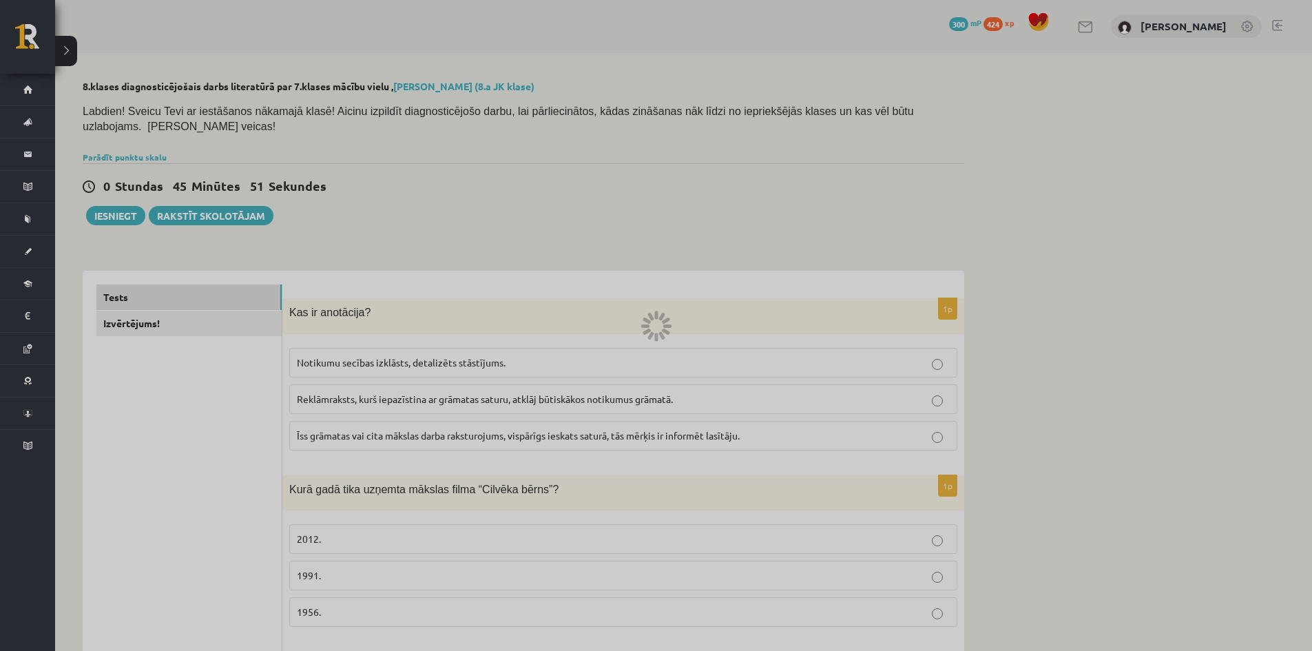
drag, startPoint x: 109, startPoint y: 196, endPoint x: 717, endPoint y: 69, distance: 620.4
click at [717, 69] on div at bounding box center [656, 325] width 1312 height 651
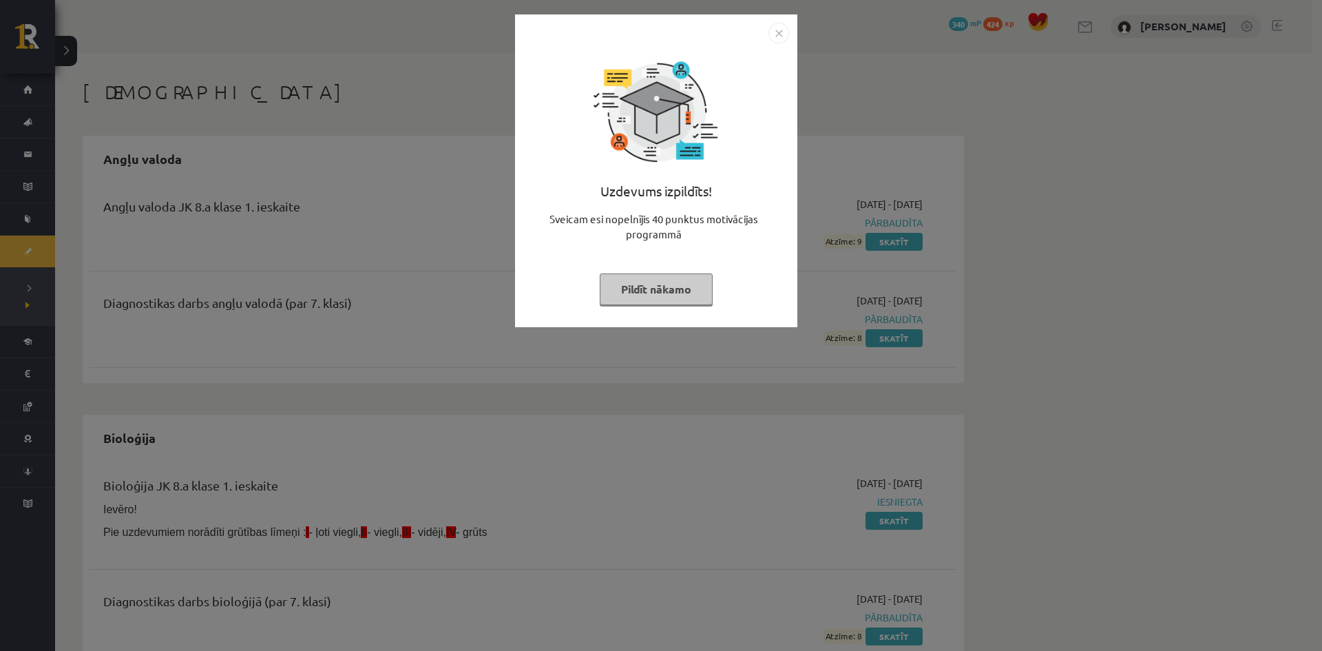
click at [676, 286] on button "Pildīt nākamo" at bounding box center [656, 289] width 113 height 32
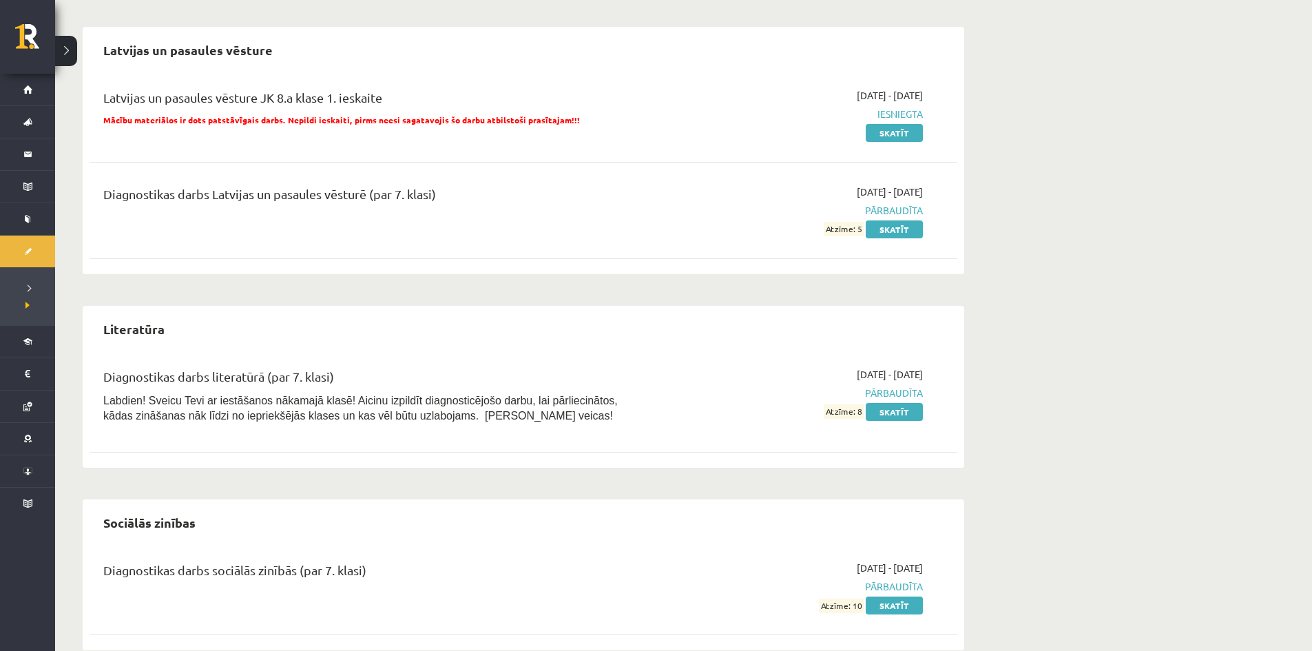
scroll to position [1019, 0]
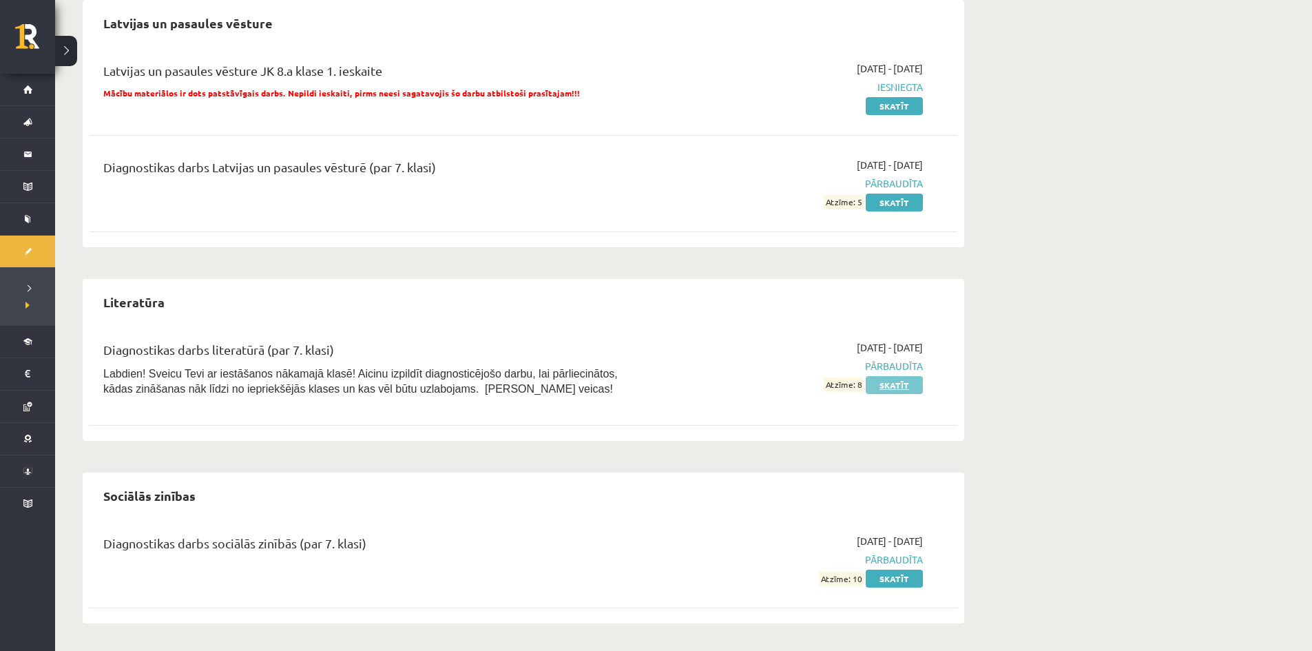
click at [898, 386] on link "Skatīt" at bounding box center [894, 385] width 57 height 18
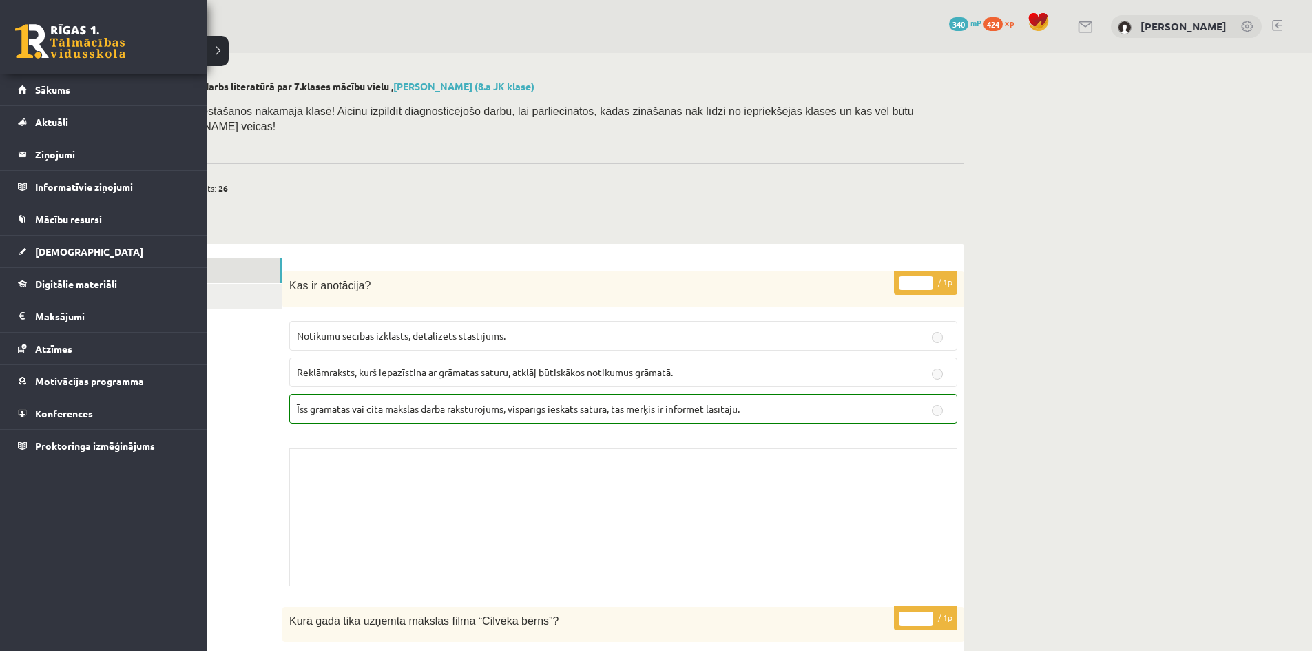
click at [40, 41] on link at bounding box center [70, 41] width 110 height 34
